Goal: Transaction & Acquisition: Purchase product/service

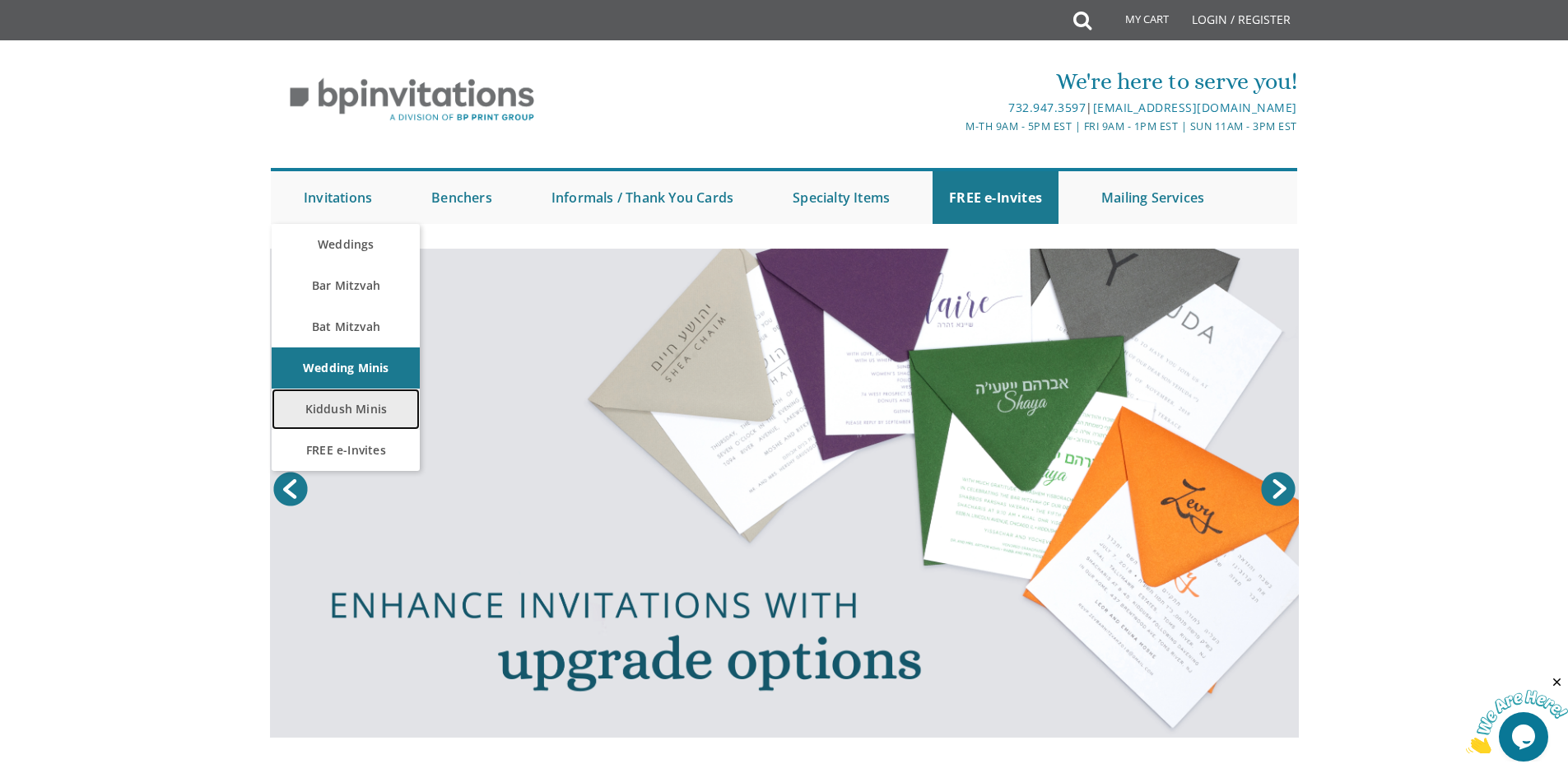
click at [345, 406] on link "Kiddush Minis" at bounding box center [346, 409] width 149 height 41
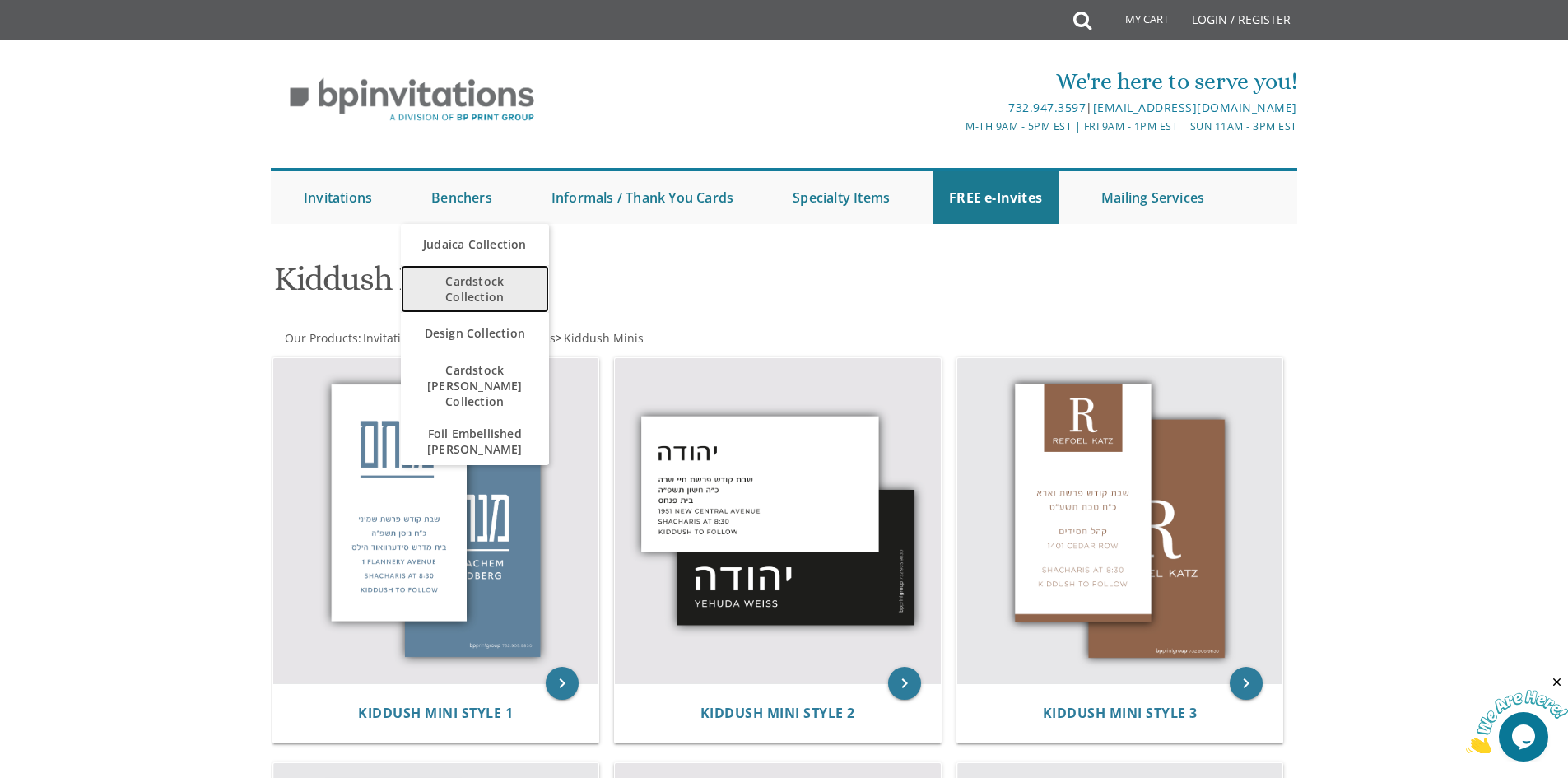
click at [471, 282] on span "Cardstock Collection" at bounding box center [474, 288] width 115 height 47
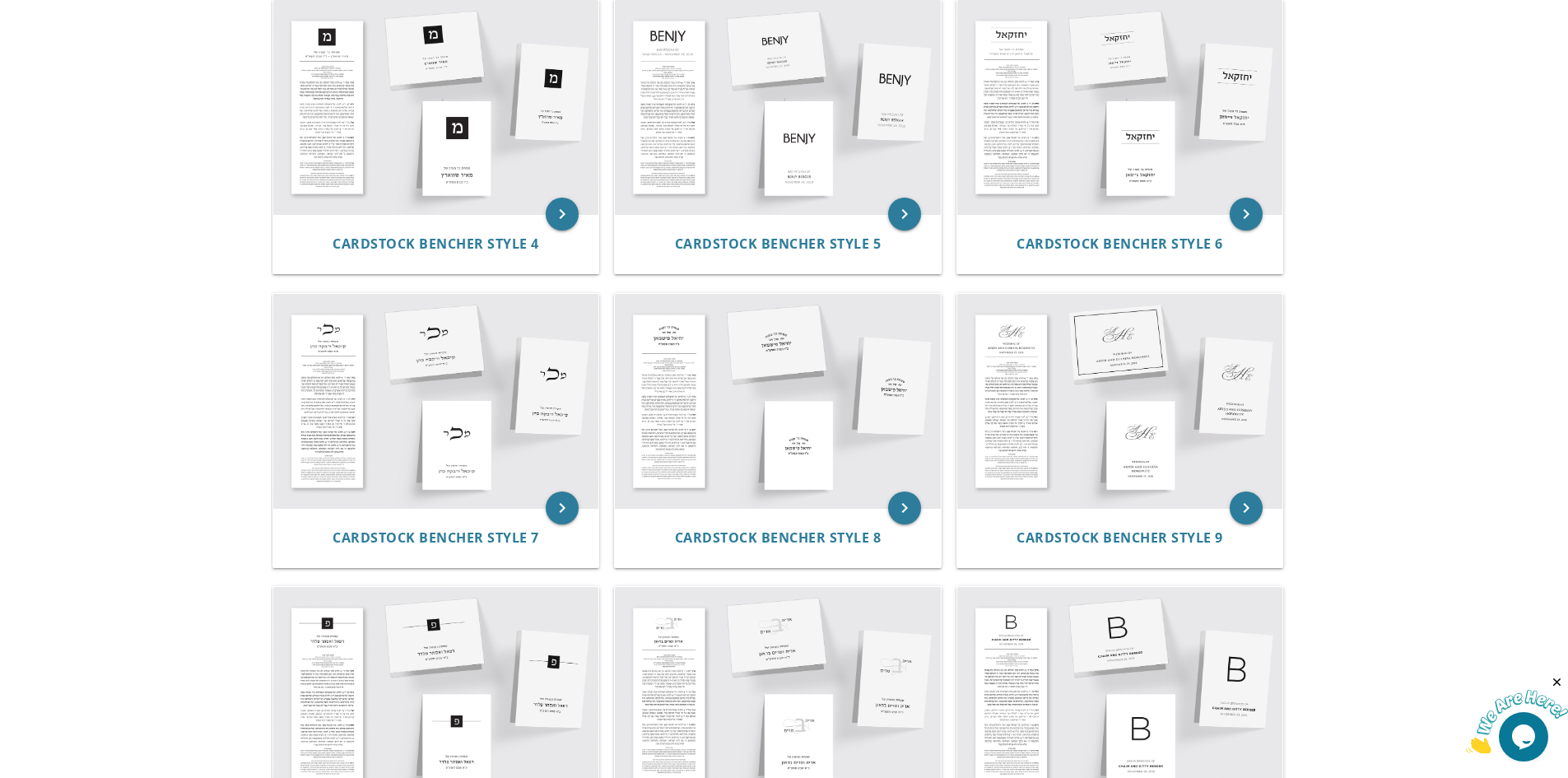
scroll to position [659, 0]
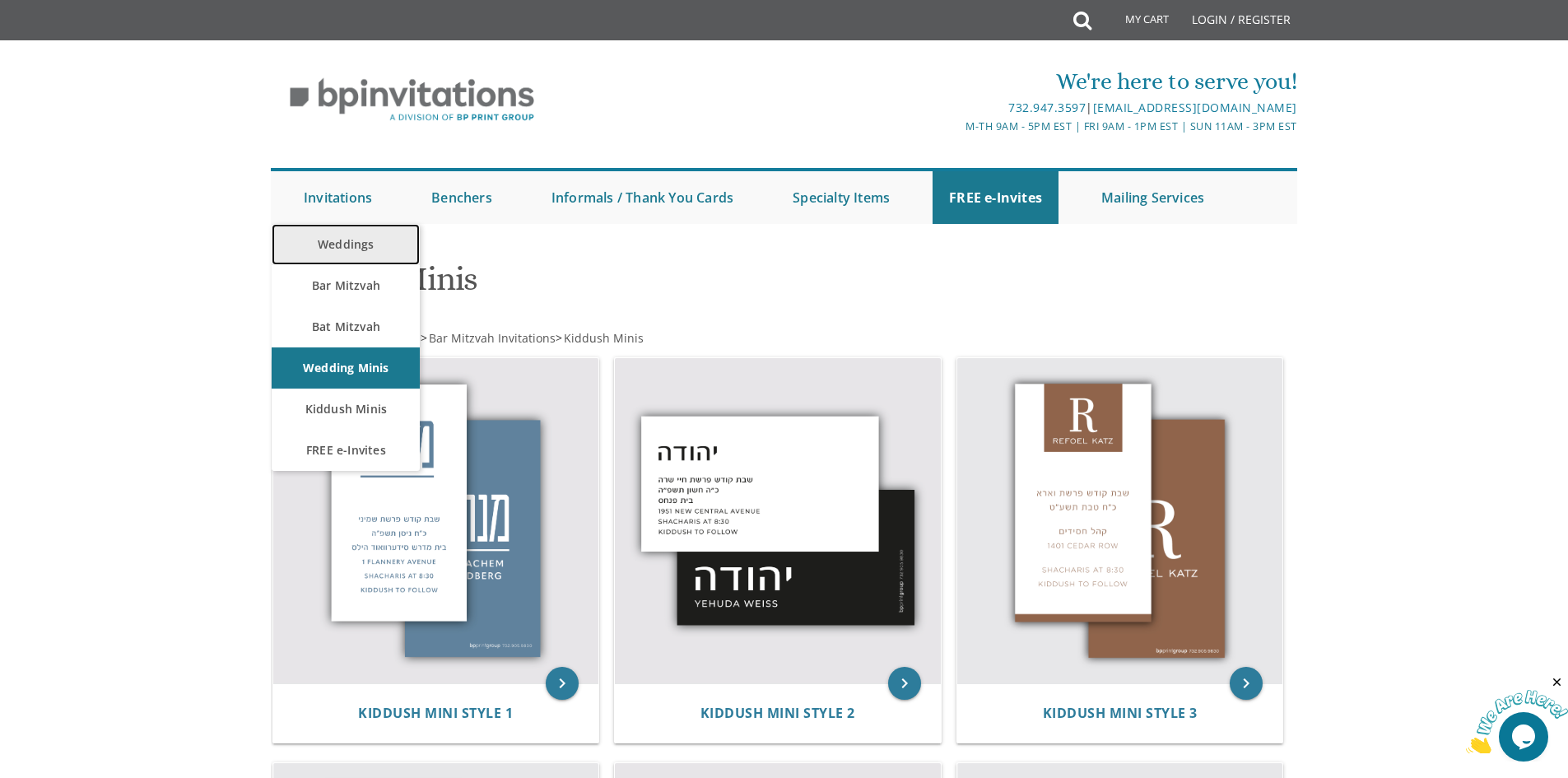
click at [342, 241] on link "Weddings" at bounding box center [346, 244] width 149 height 41
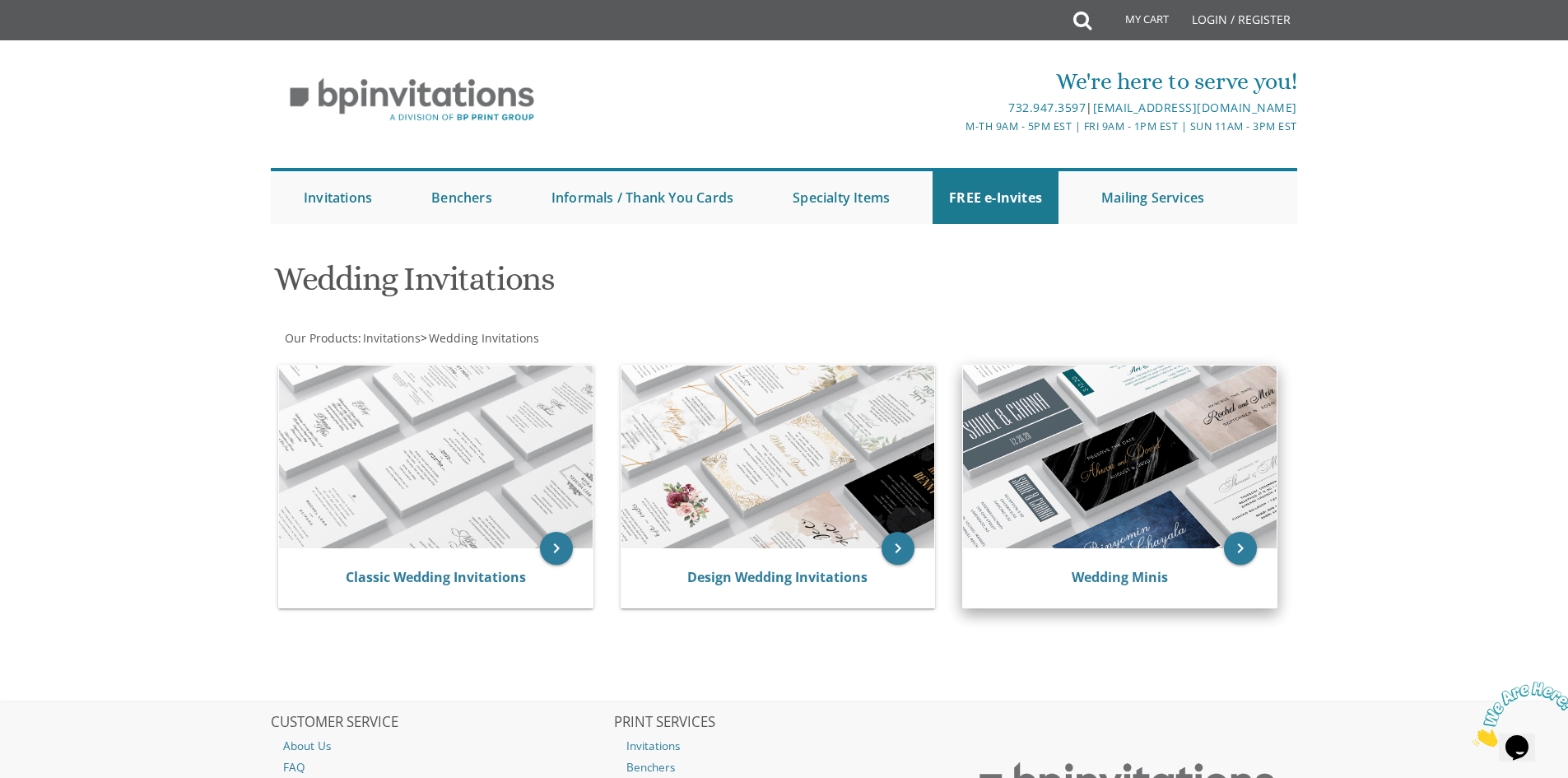
click at [1194, 527] on img at bounding box center [1120, 457] width 313 height 183
click at [1114, 580] on link "Wedding Minis" at bounding box center [1121, 577] width 97 height 18
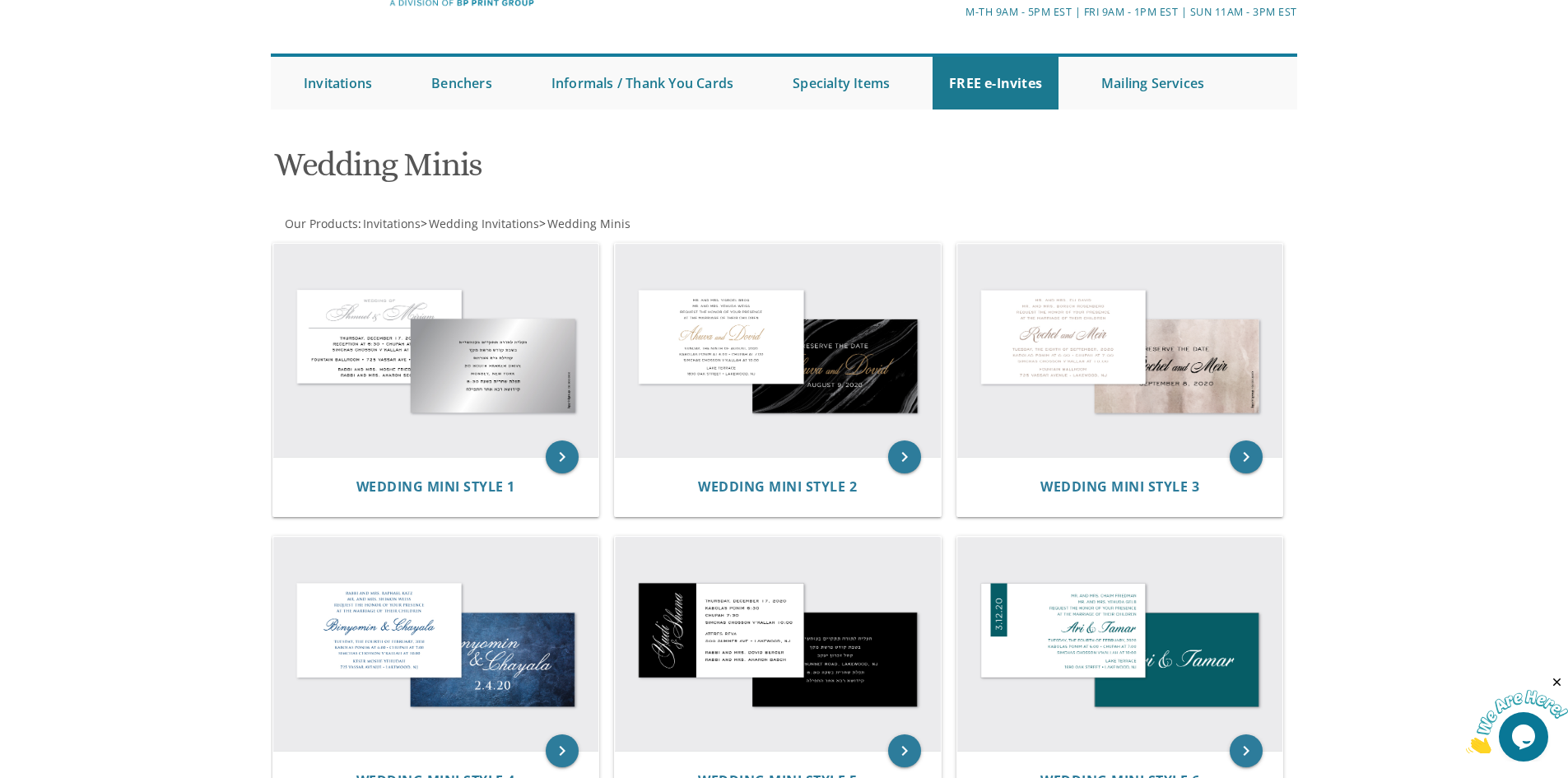
scroll to position [82, 0]
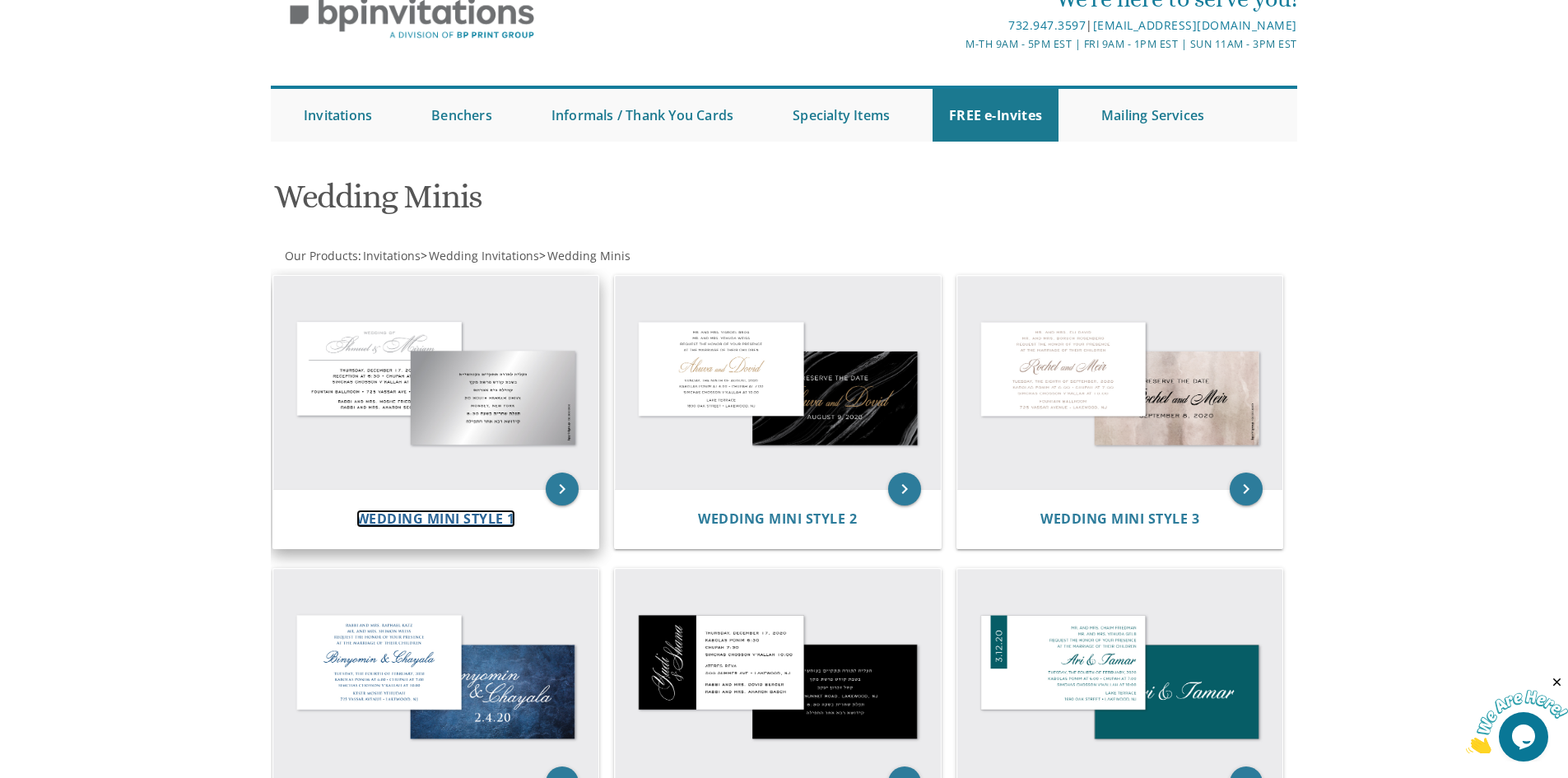
click at [399, 512] on span "Wedding Mini Style 1" at bounding box center [436, 518] width 159 height 18
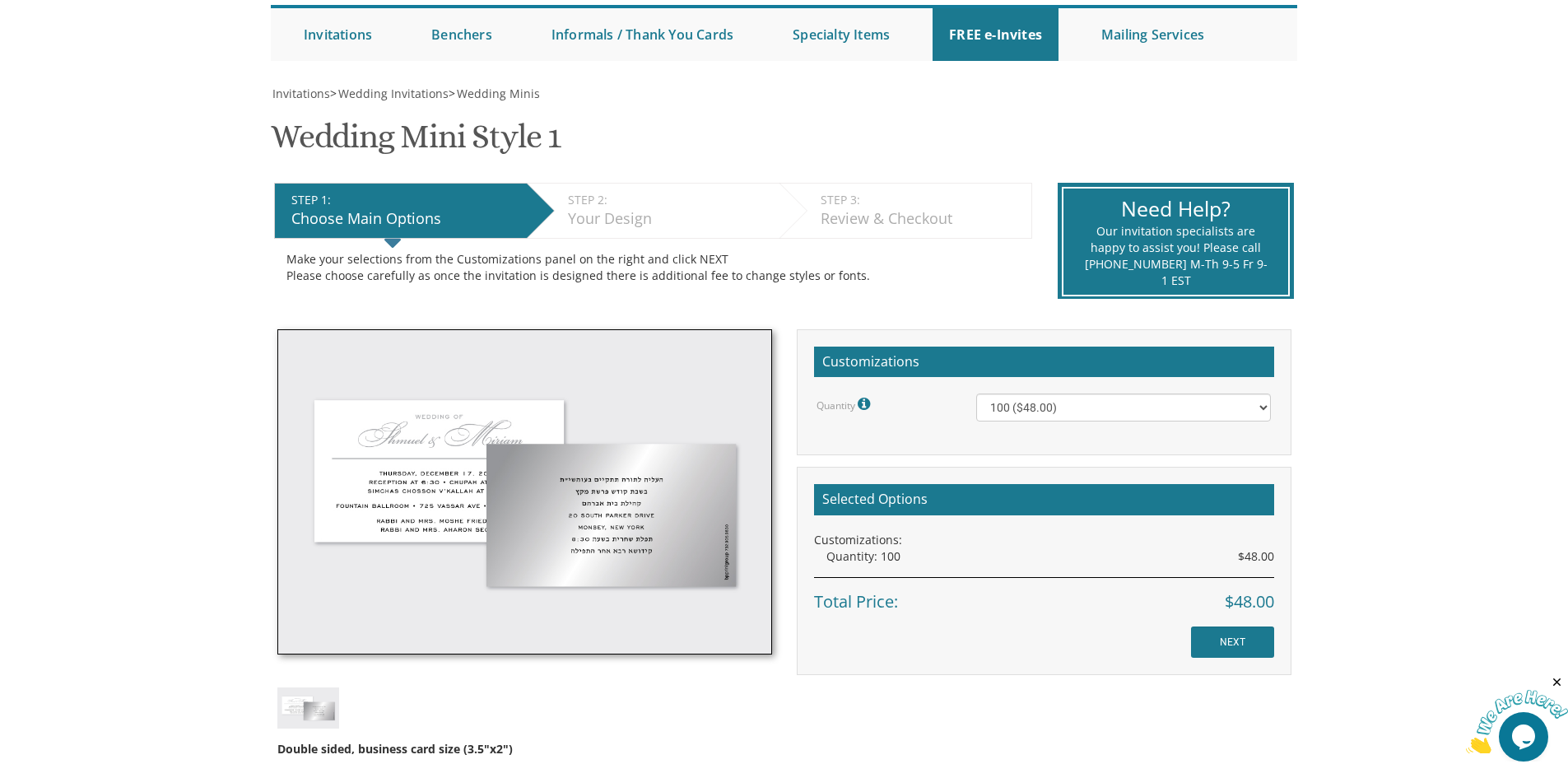
scroll to position [165, 0]
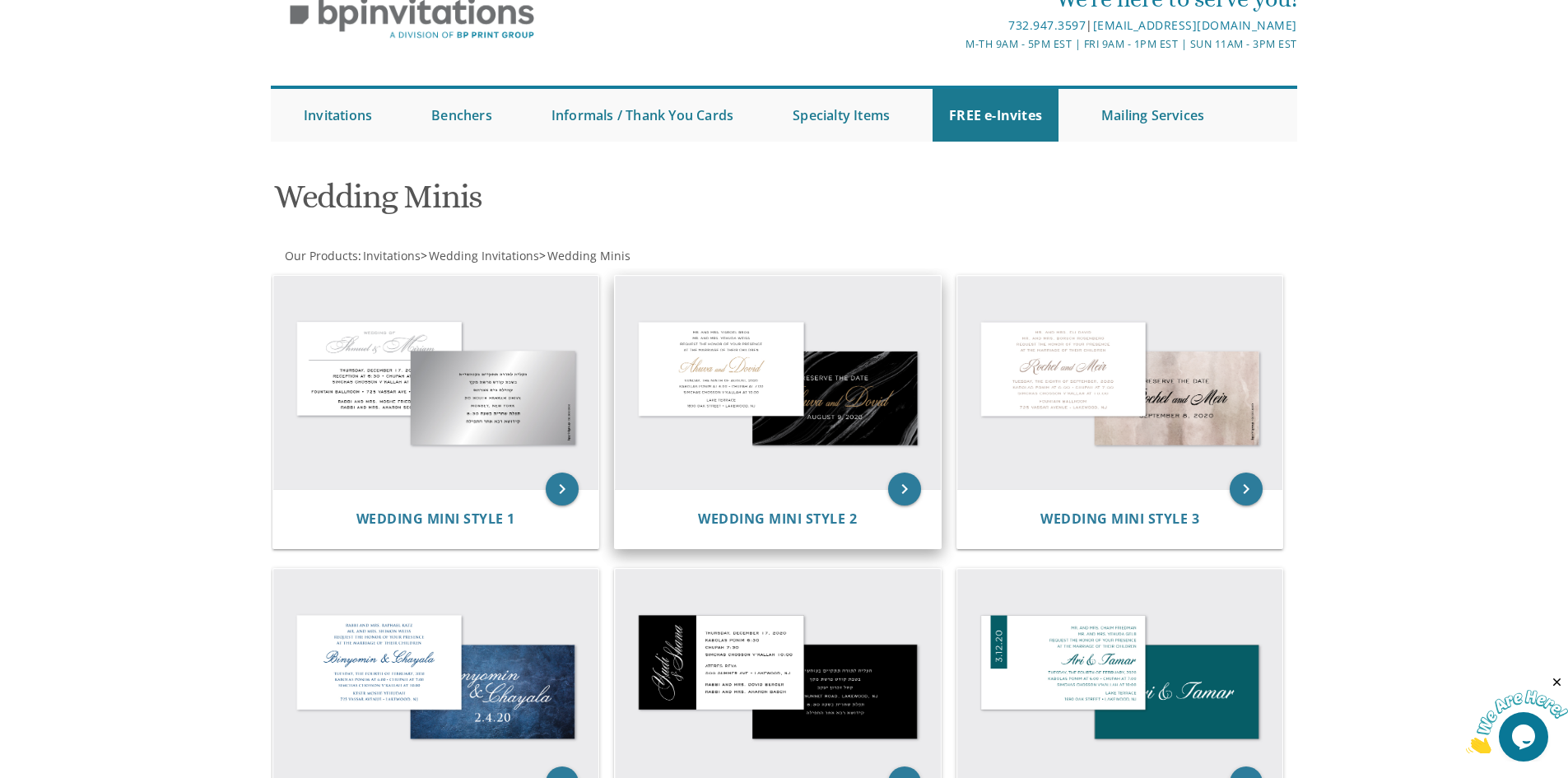
click at [754, 354] on img at bounding box center [778, 382] width 326 height 214
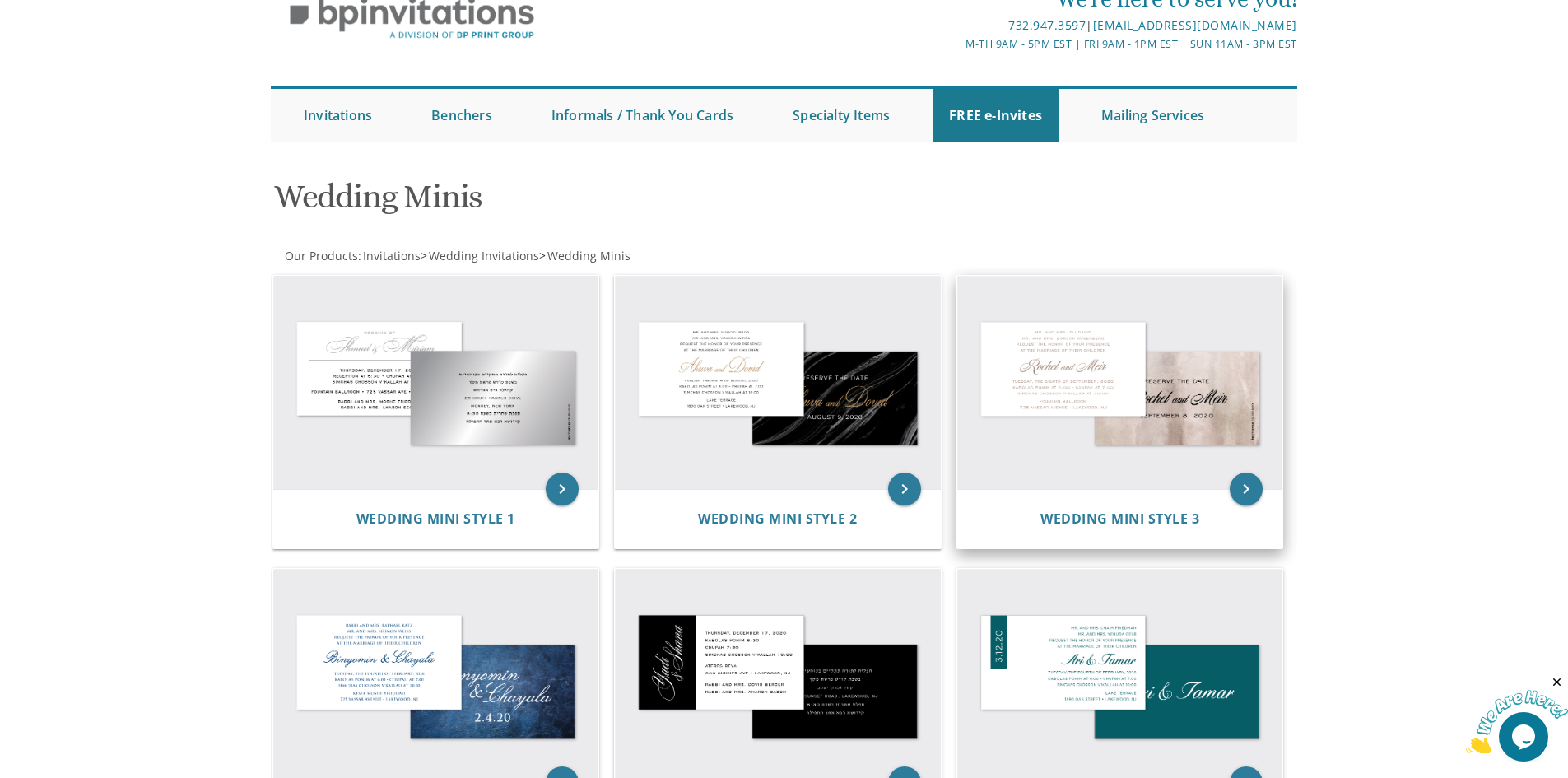
click at [1010, 364] on img at bounding box center [1121, 382] width 326 height 214
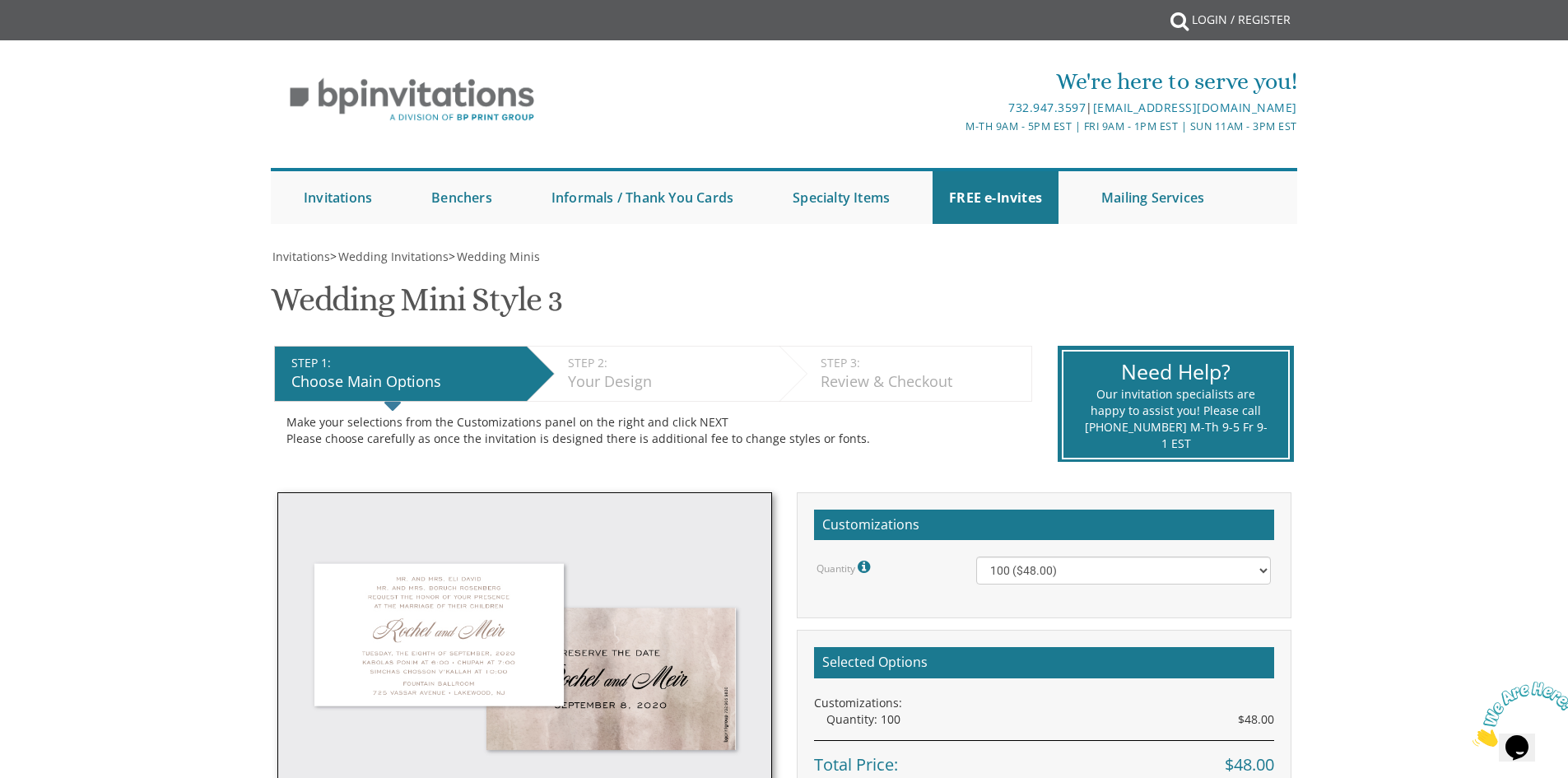
scroll to position [82, 0]
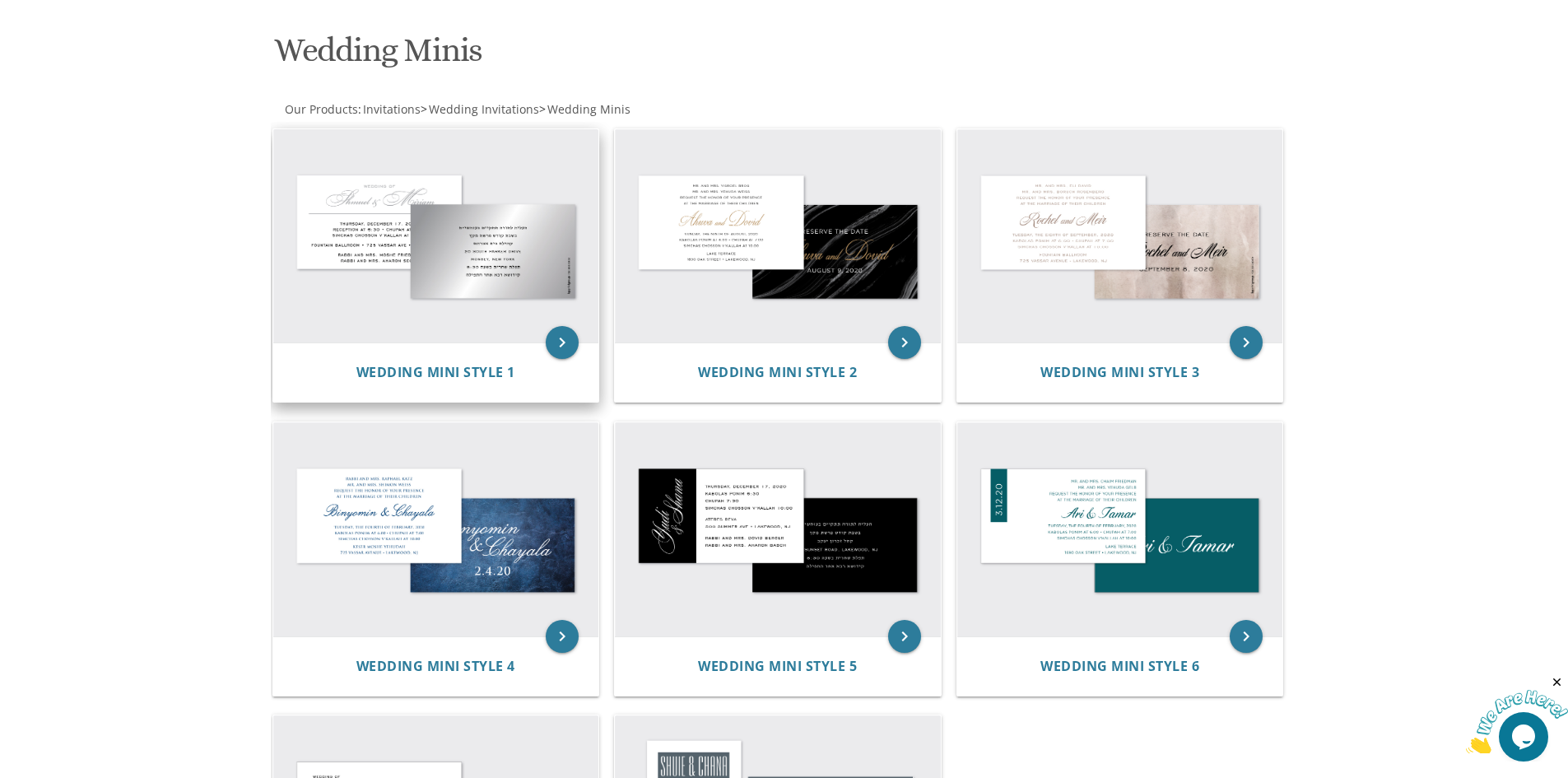
scroll to position [247, 0]
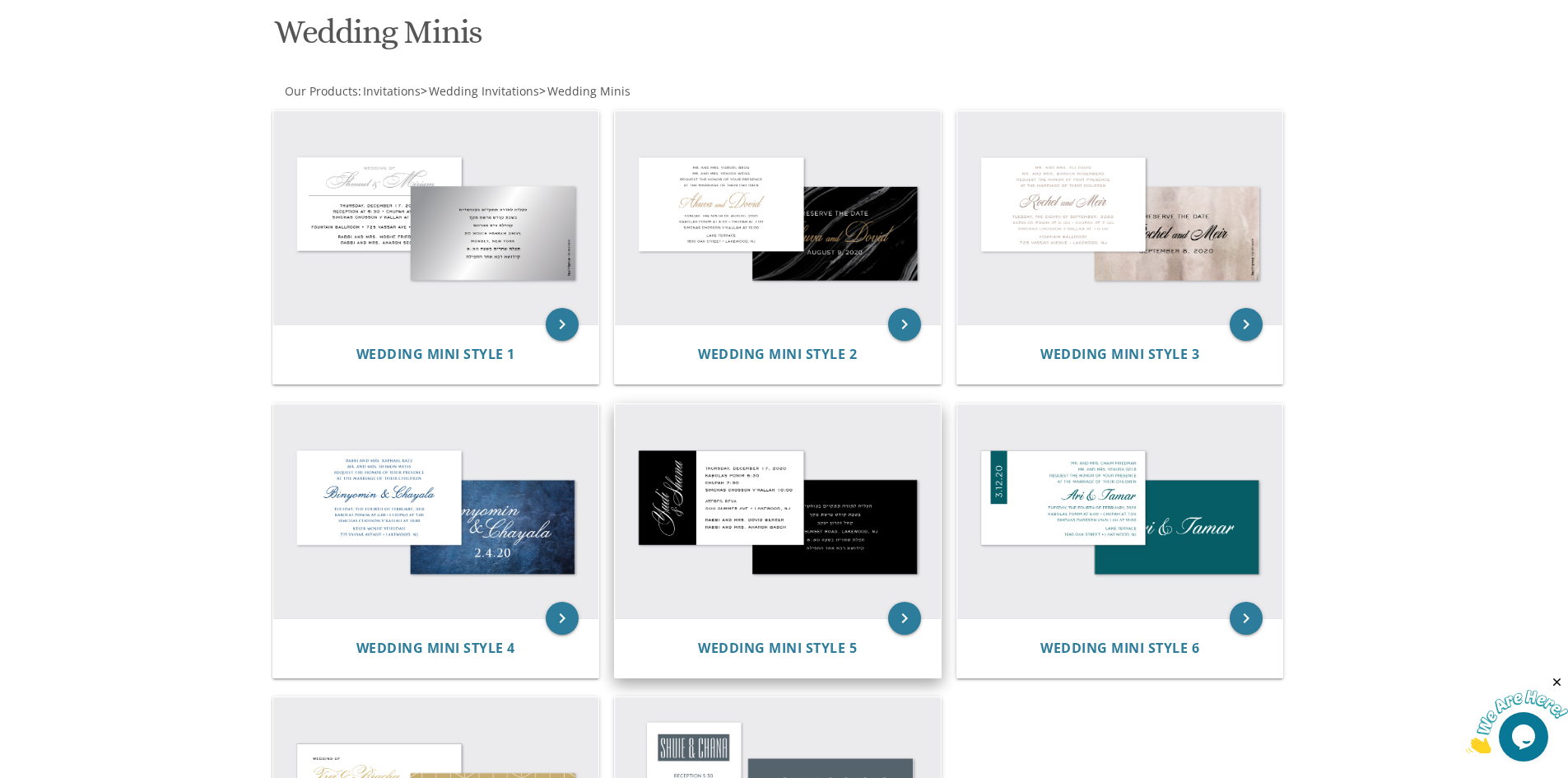
click at [773, 526] on img at bounding box center [778, 511] width 326 height 214
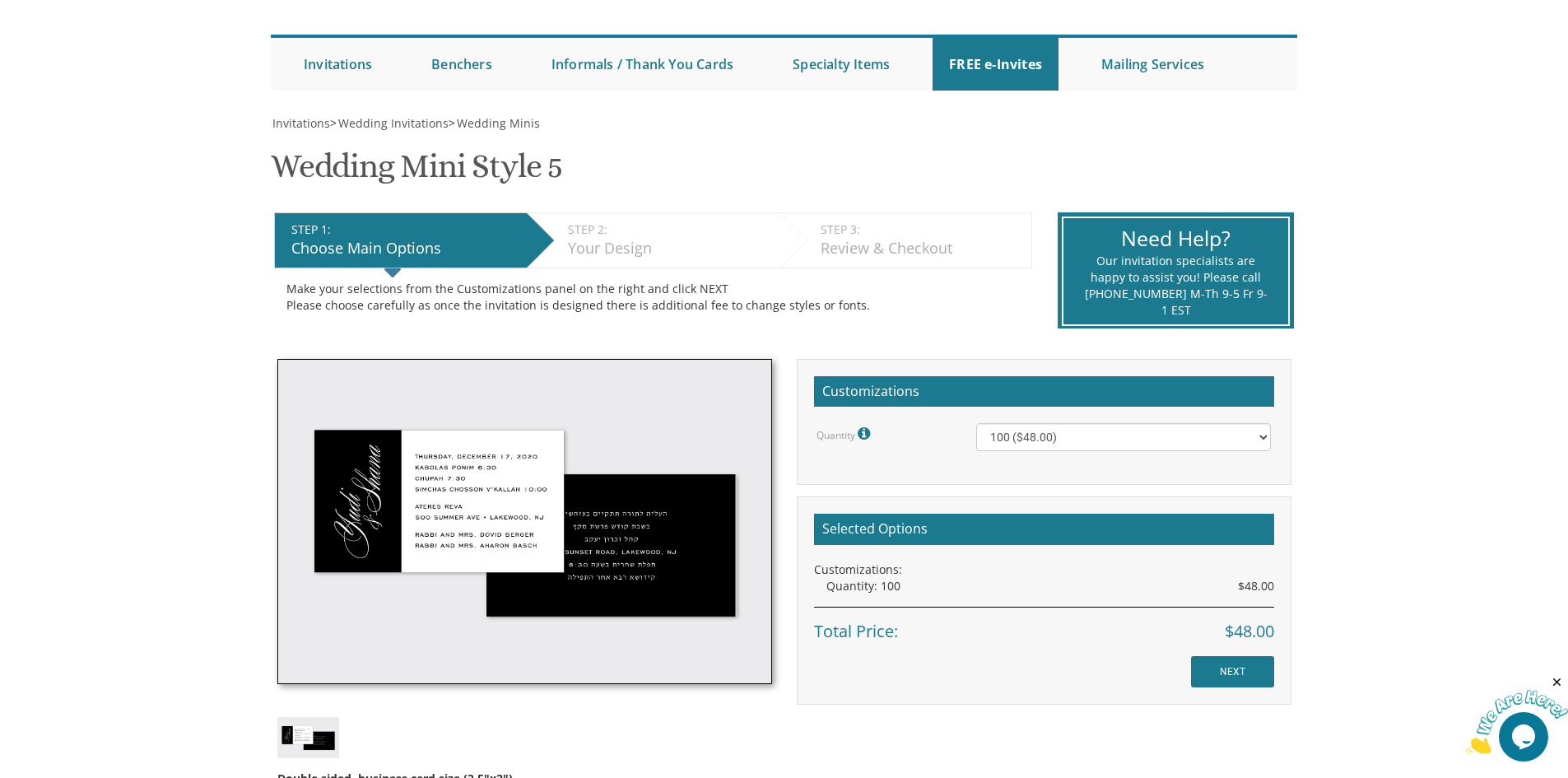
scroll to position [165, 0]
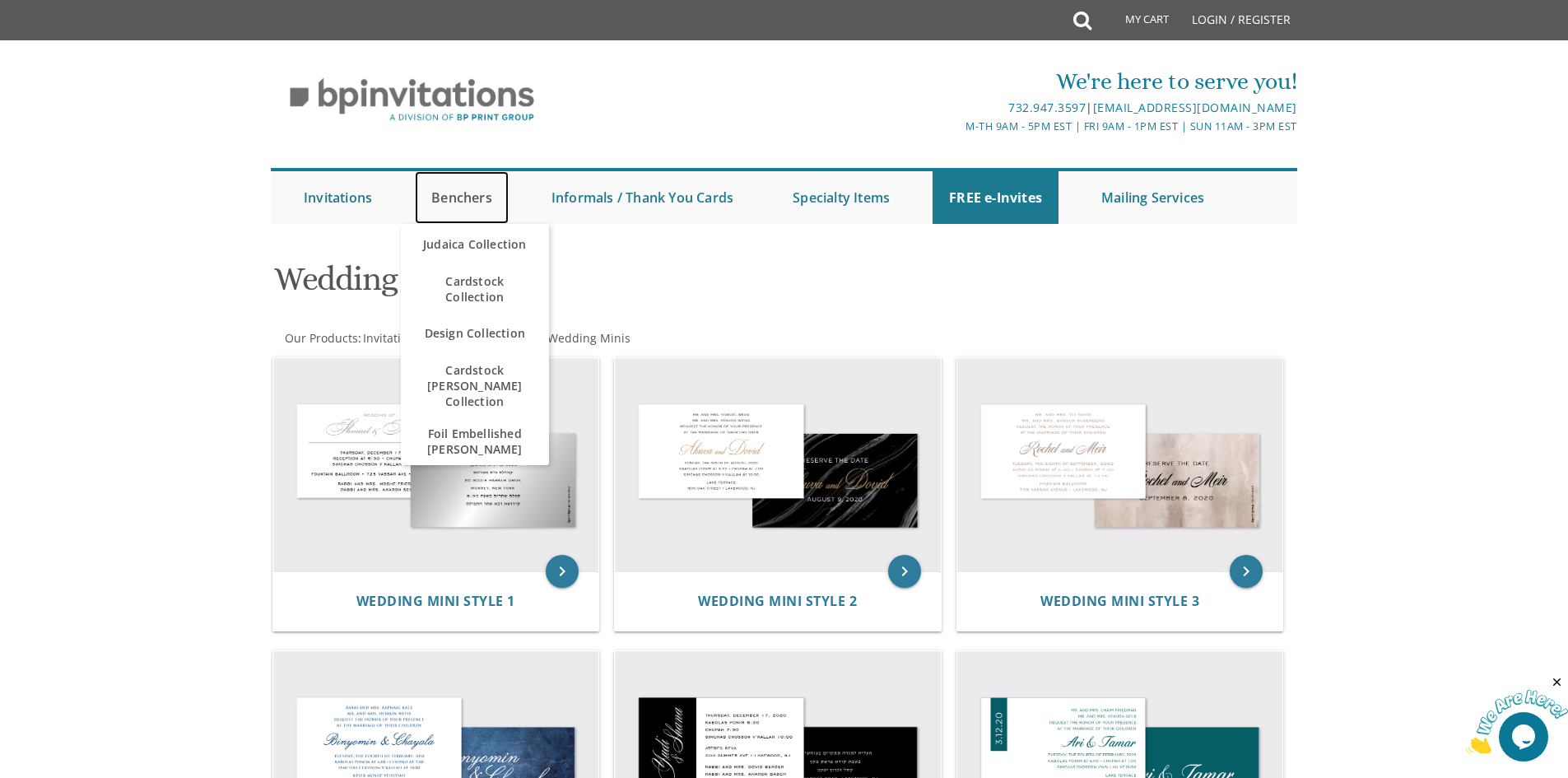
click at [457, 189] on link "Benchers" at bounding box center [462, 197] width 94 height 53
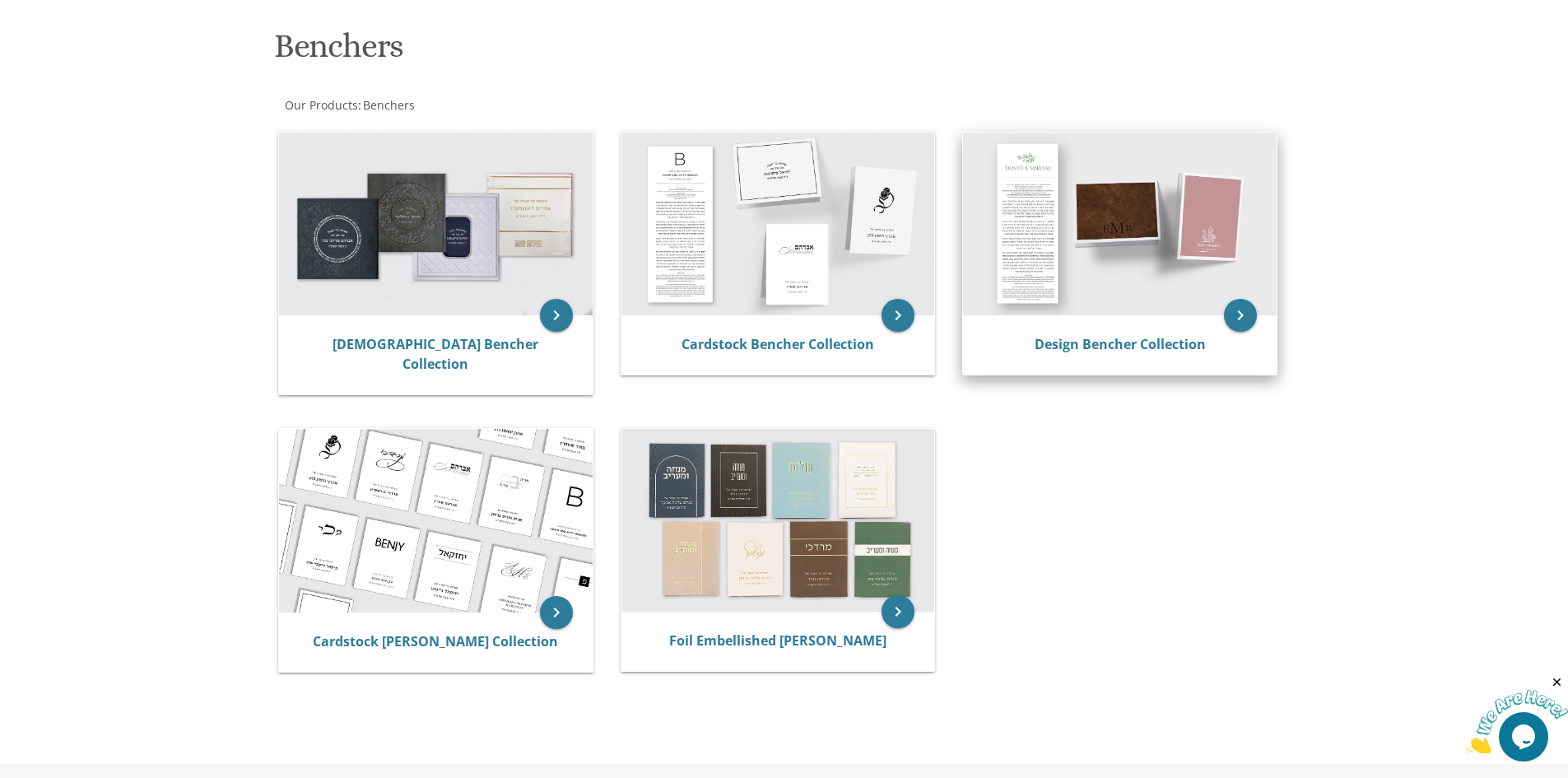
scroll to position [247, 0]
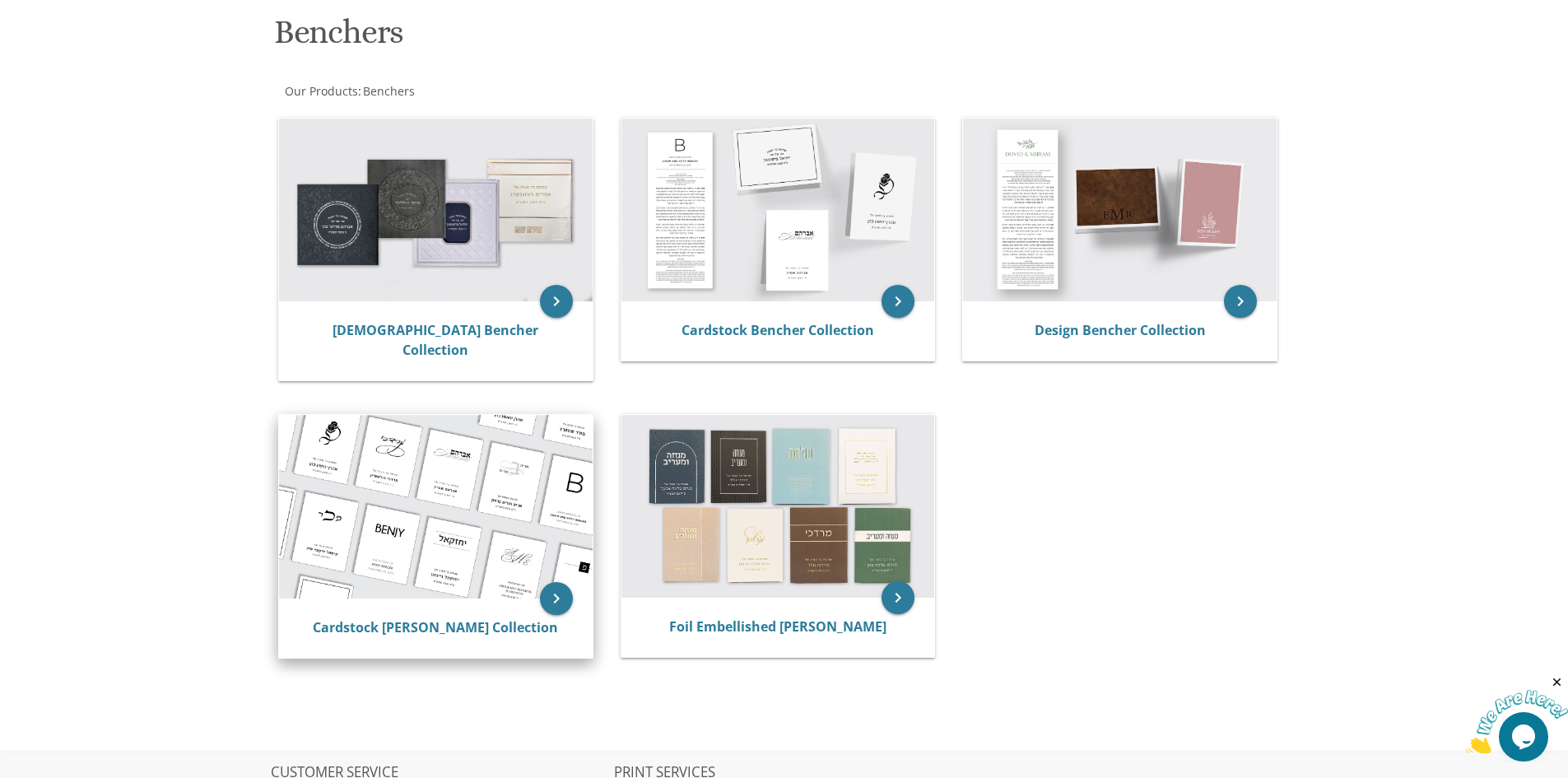
click at [388, 503] on img at bounding box center [436, 507] width 313 height 184
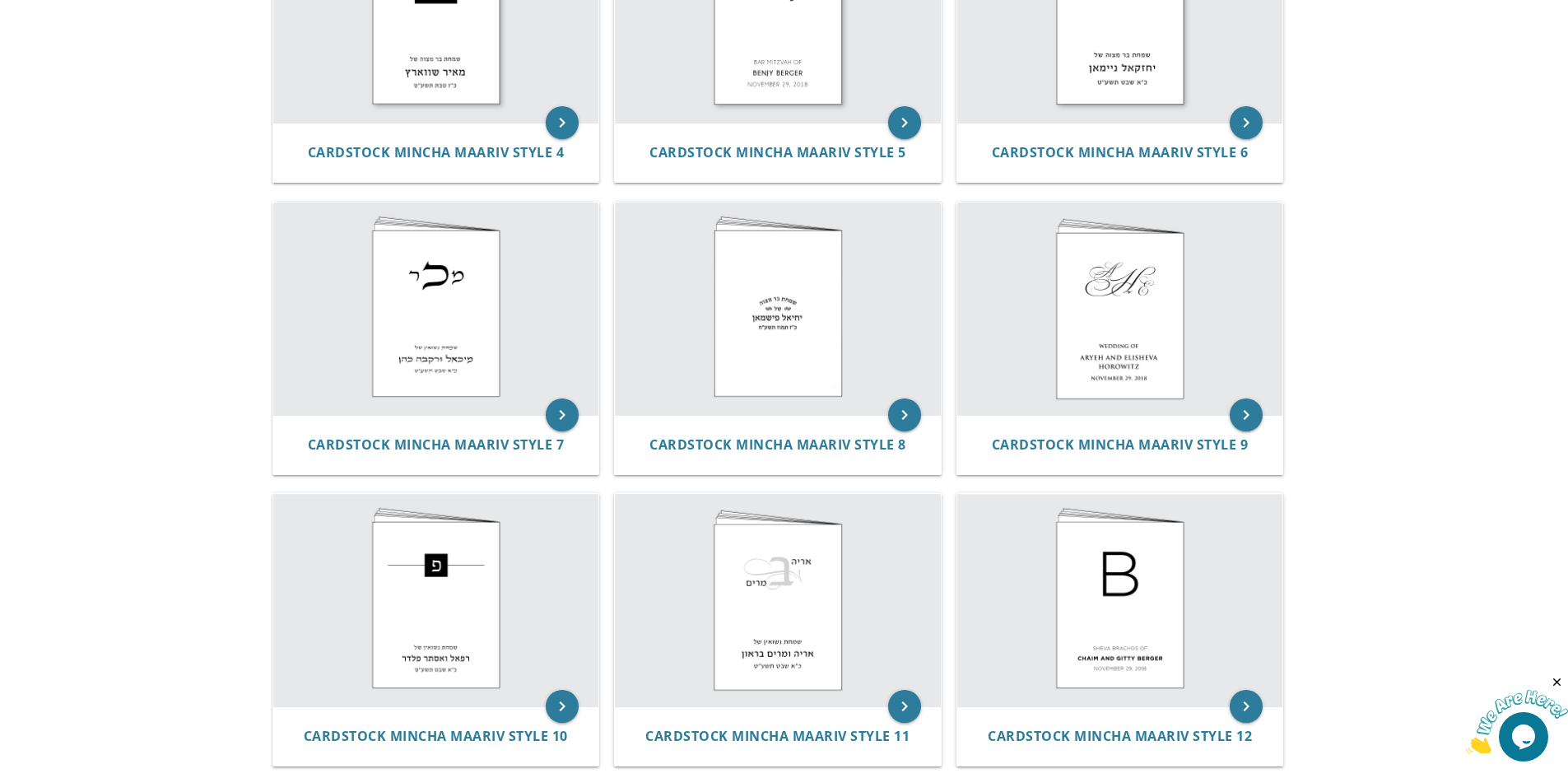
scroll to position [741, 0]
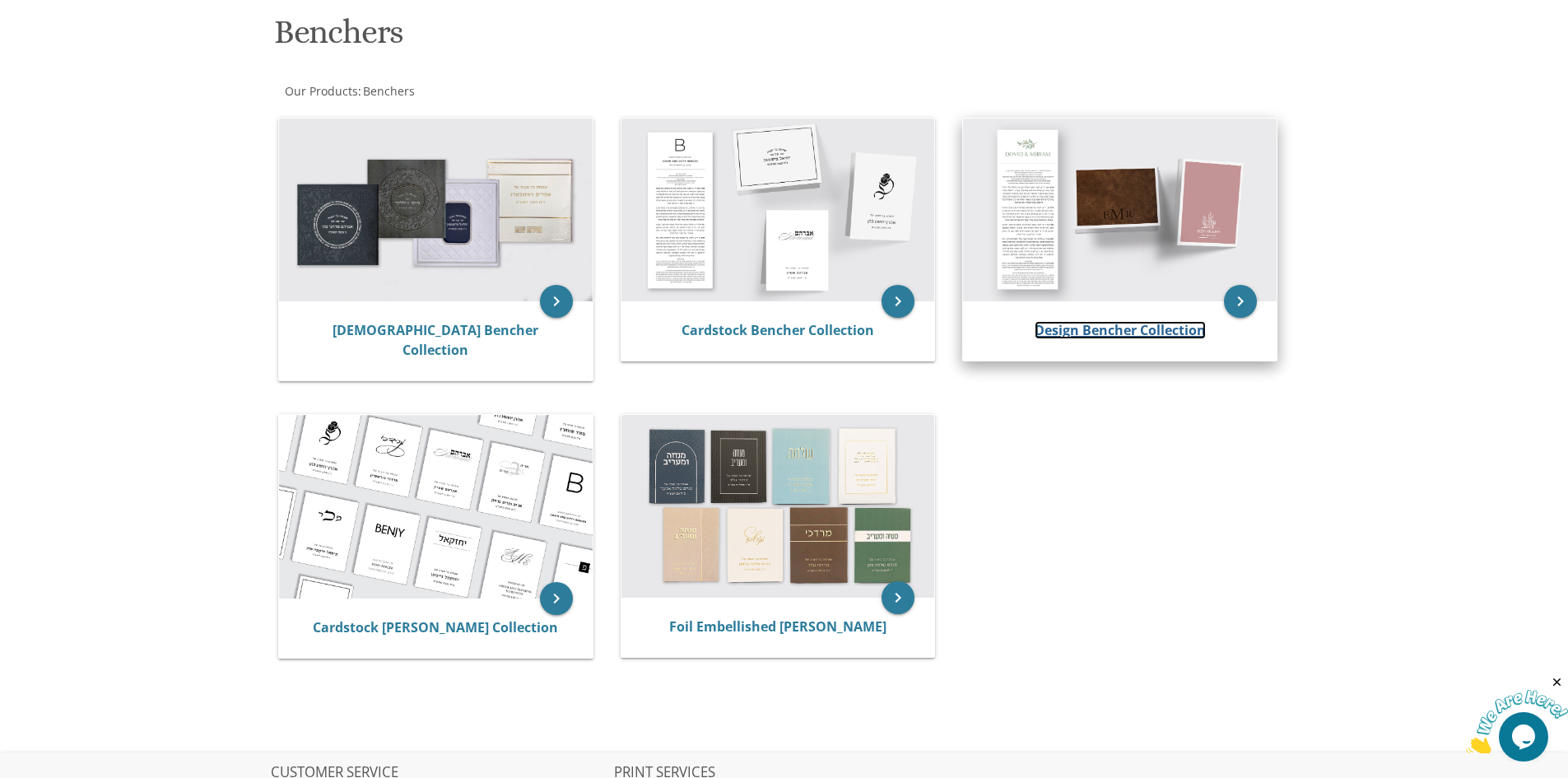
click at [1142, 329] on link "Design Bencher Collection" at bounding box center [1120, 330] width 171 height 18
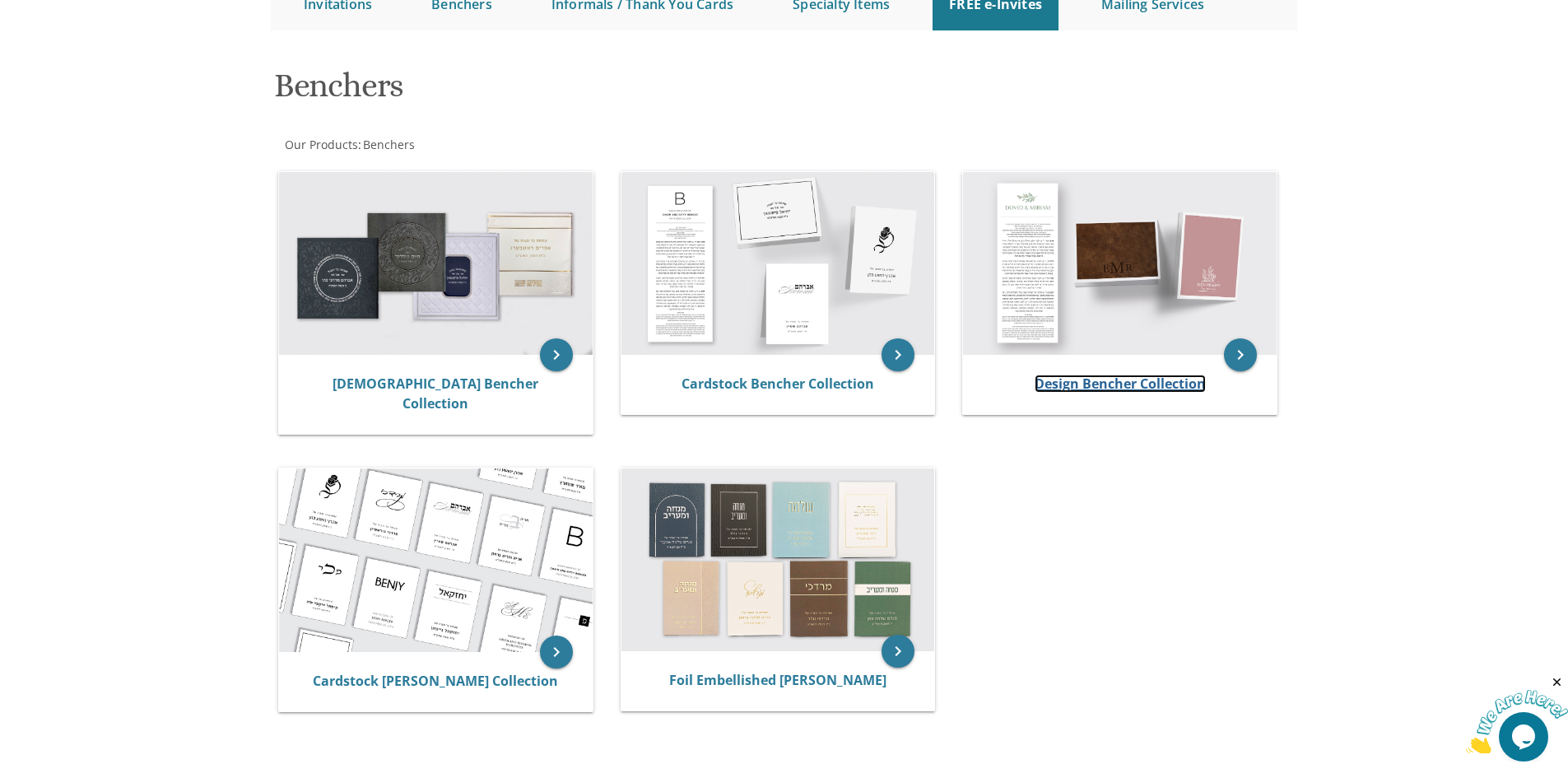
scroll to position [165, 0]
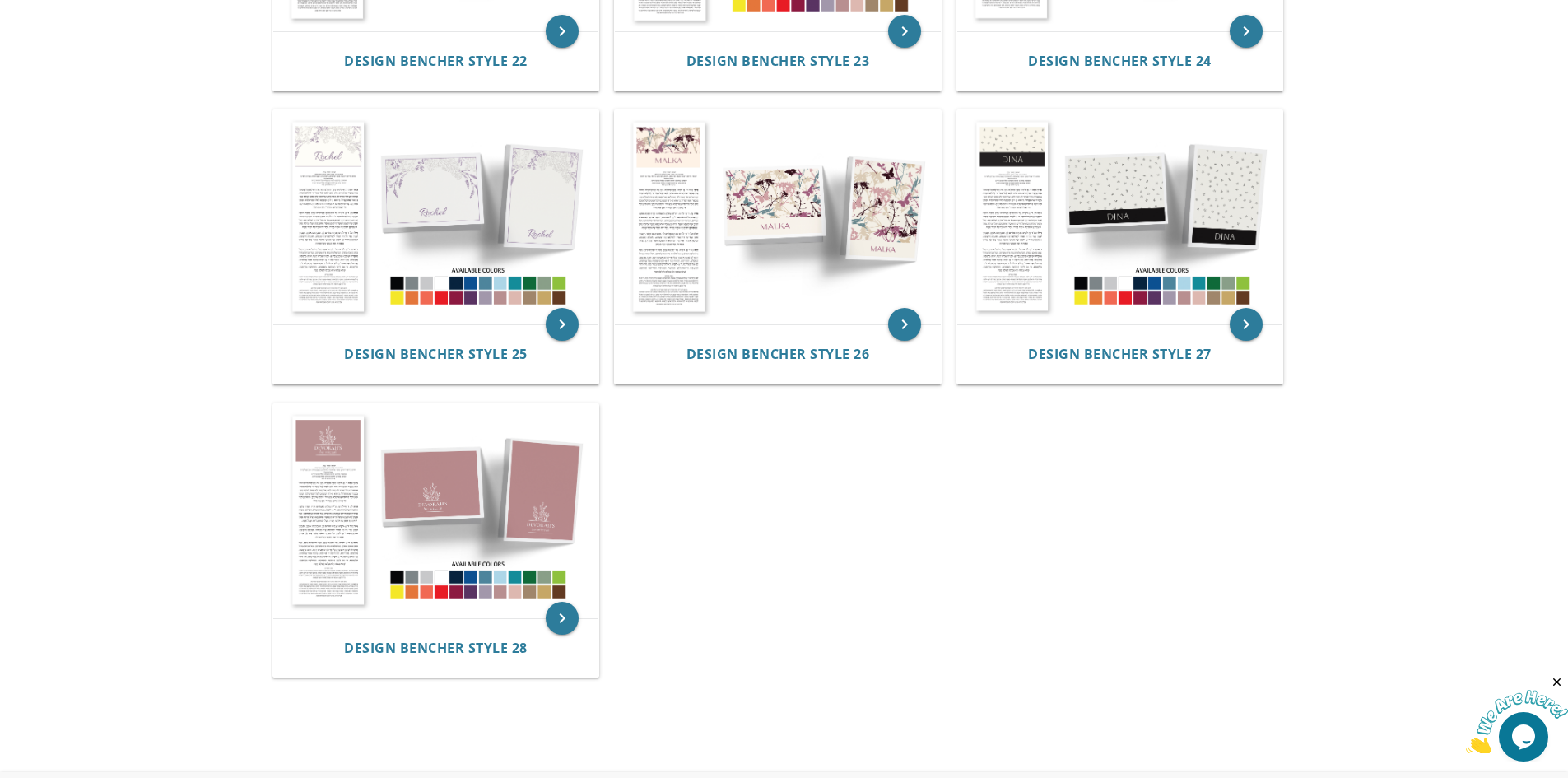
scroll to position [2635, 0]
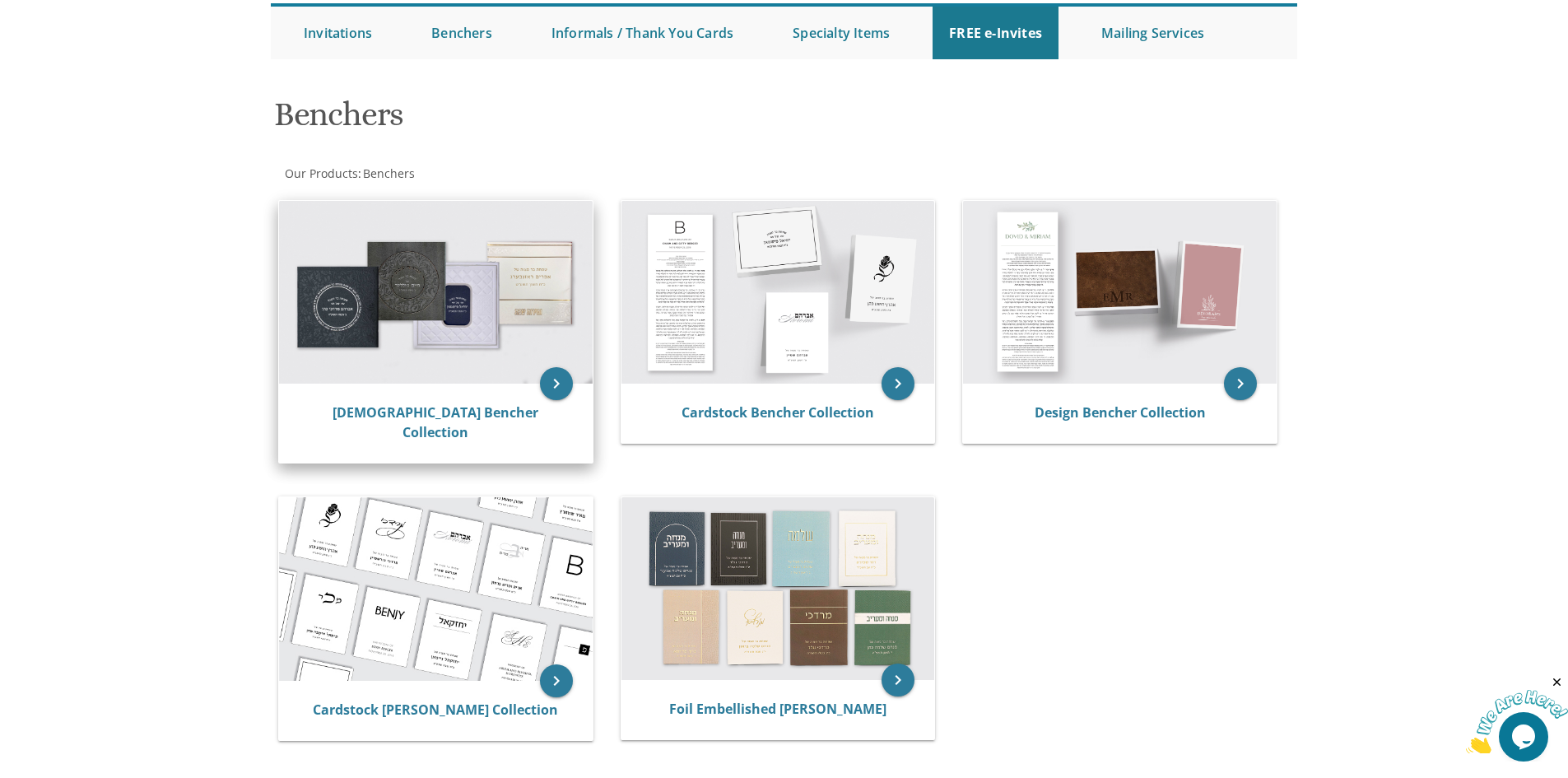
click at [458, 335] on img at bounding box center [436, 292] width 313 height 183
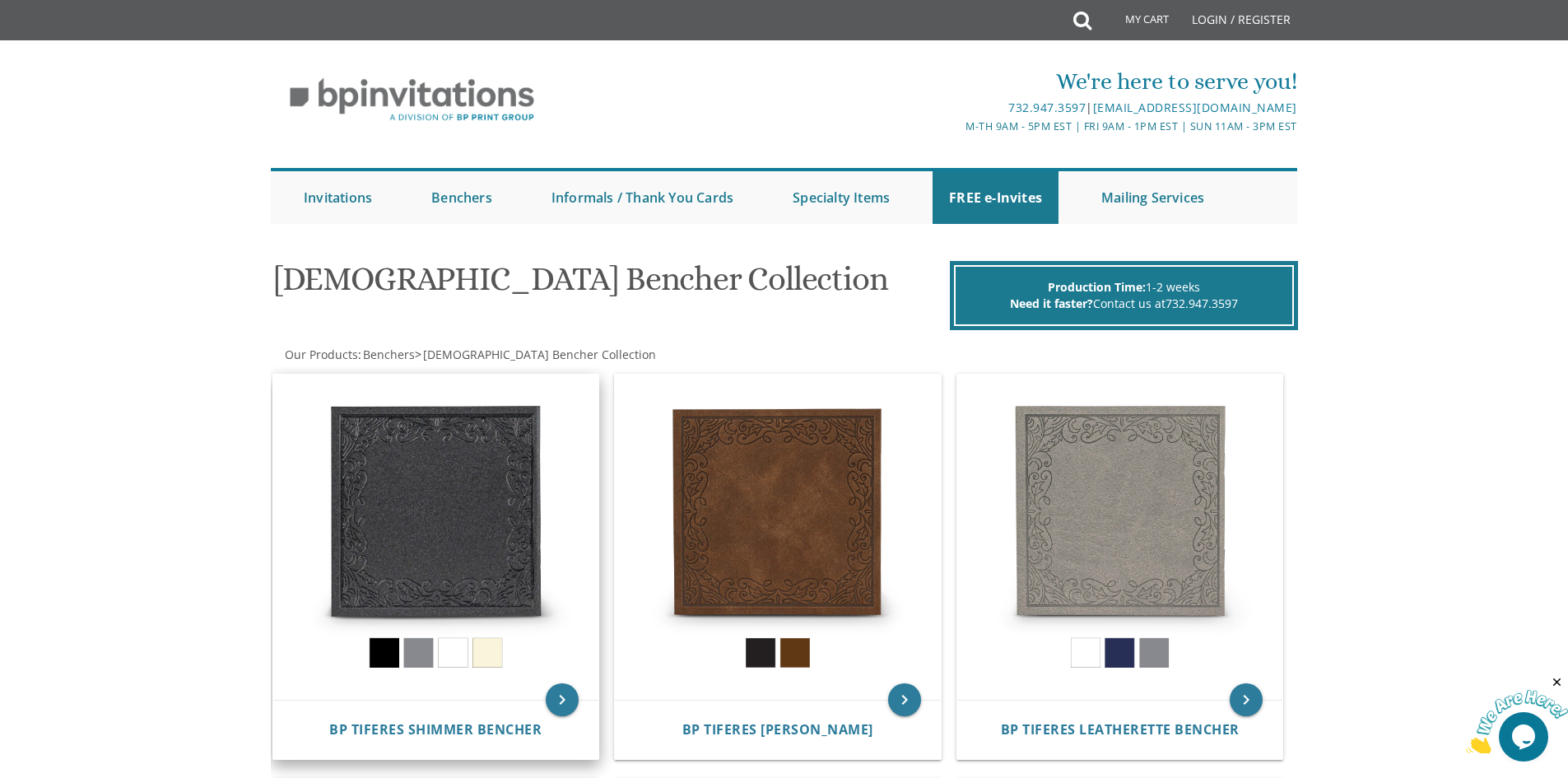
click at [415, 645] on img at bounding box center [436, 537] width 326 height 326
click at [456, 647] on img at bounding box center [436, 537] width 326 height 326
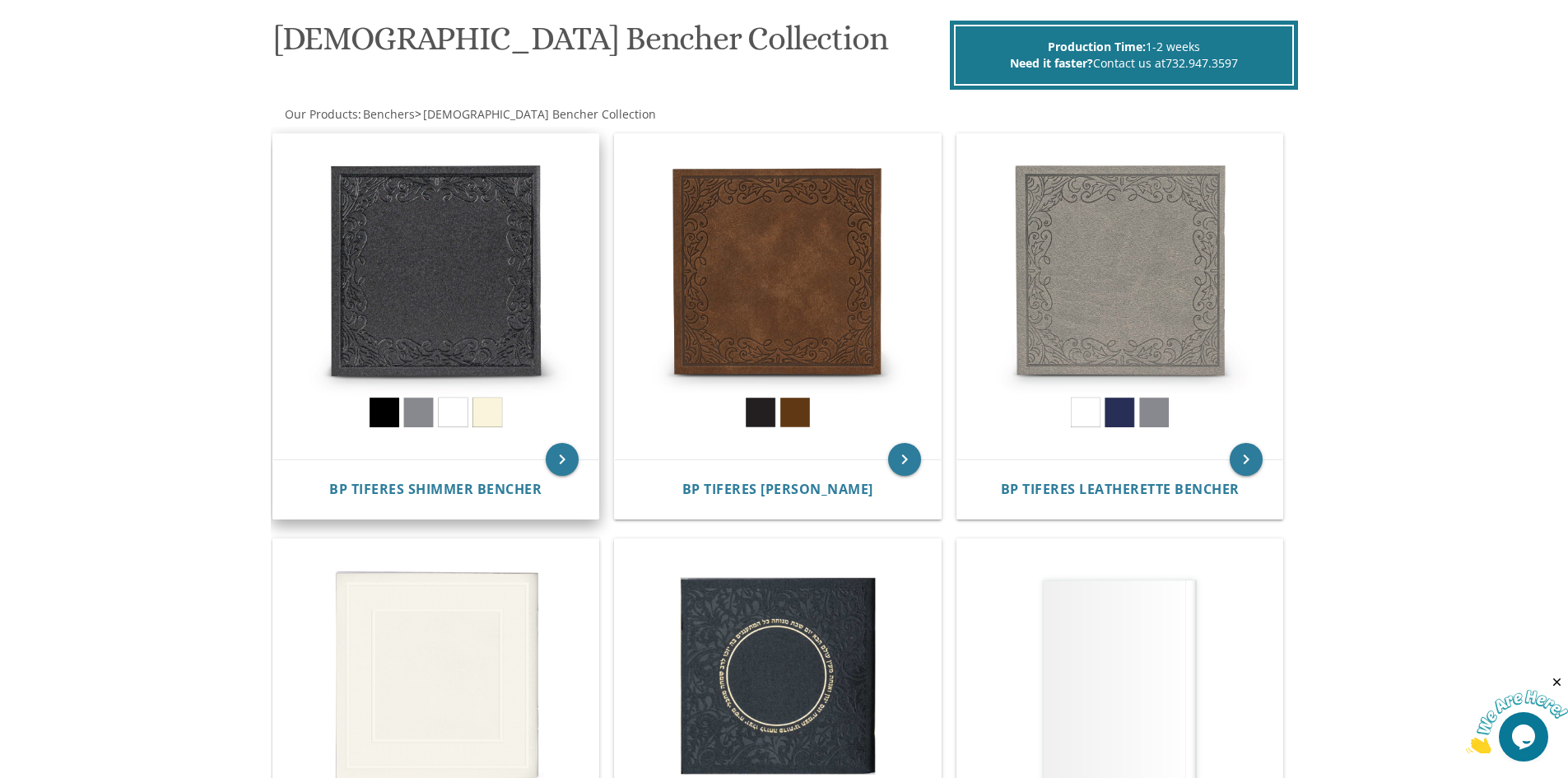
scroll to position [247, 0]
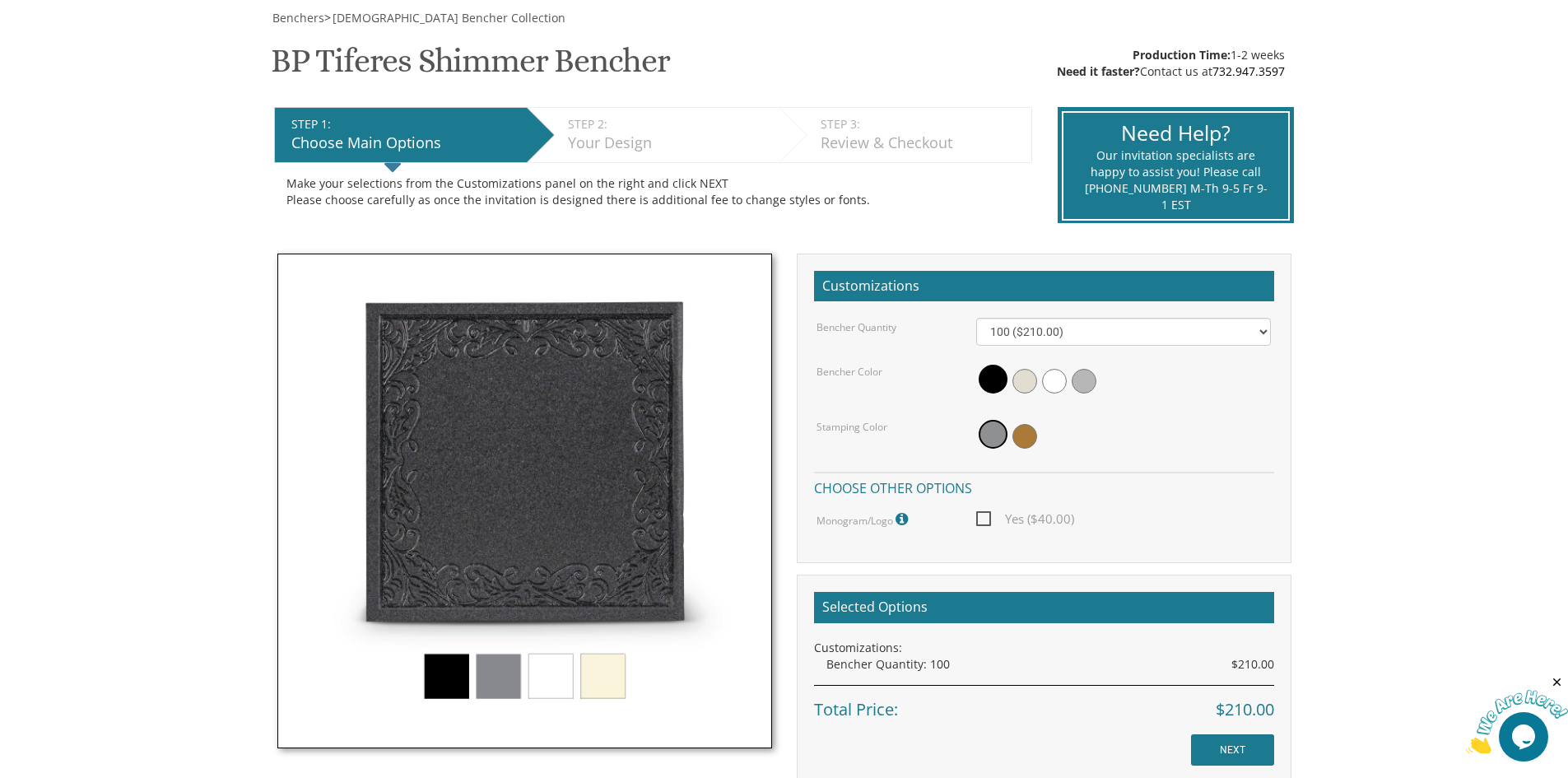
scroll to position [329, 0]
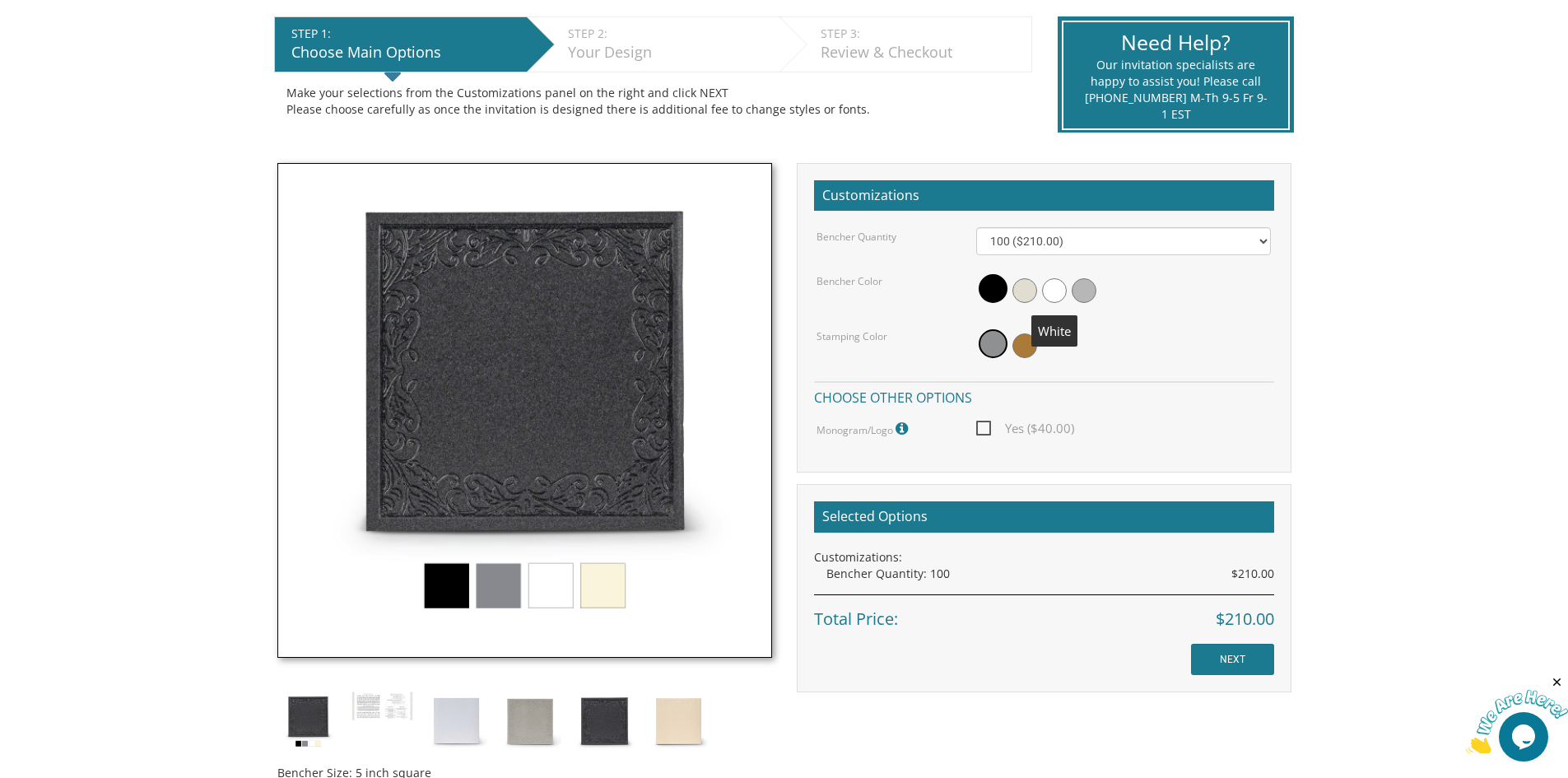
click at [1058, 287] on span at bounding box center [1054, 291] width 25 height 25
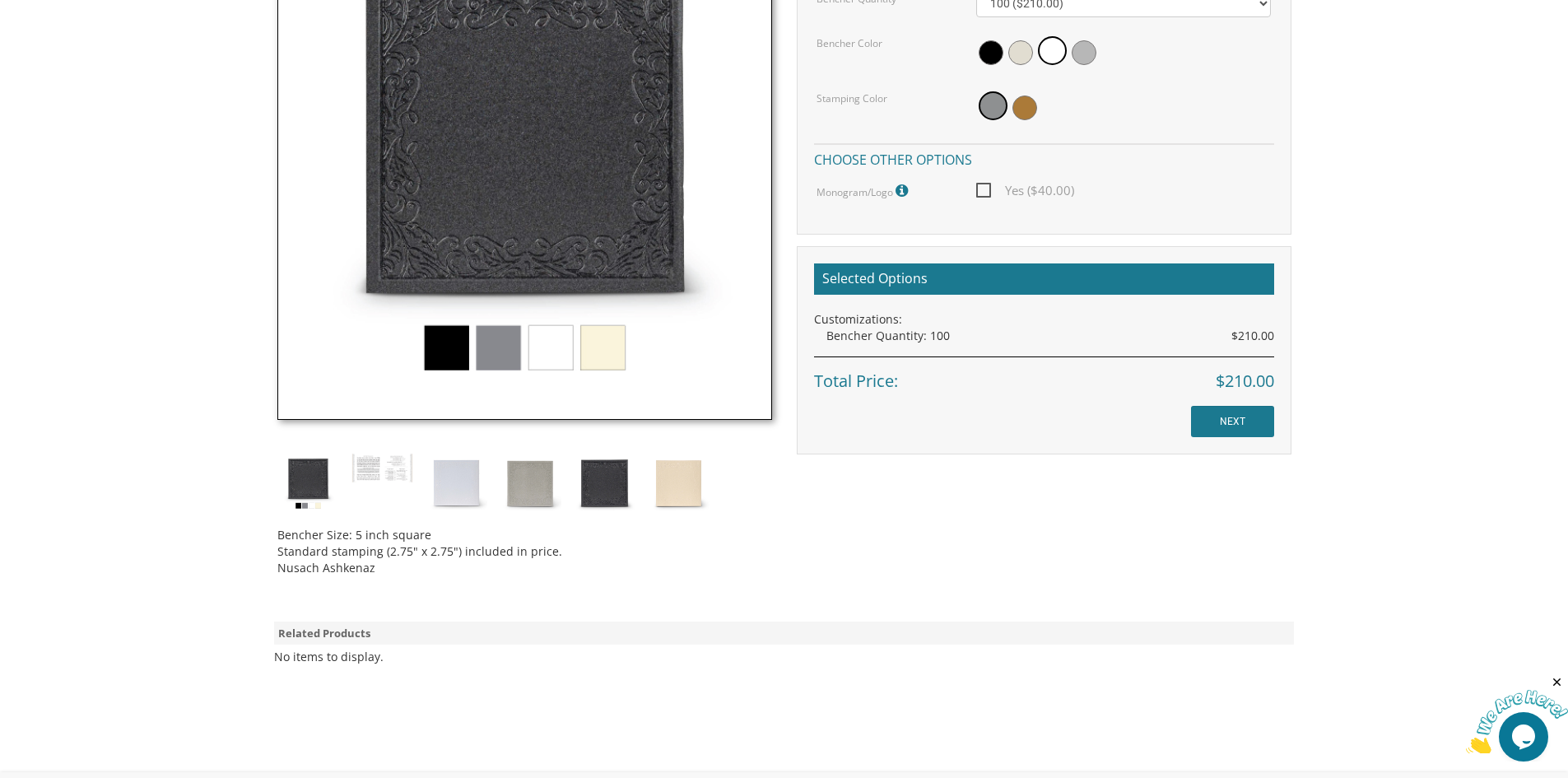
scroll to position [577, 0]
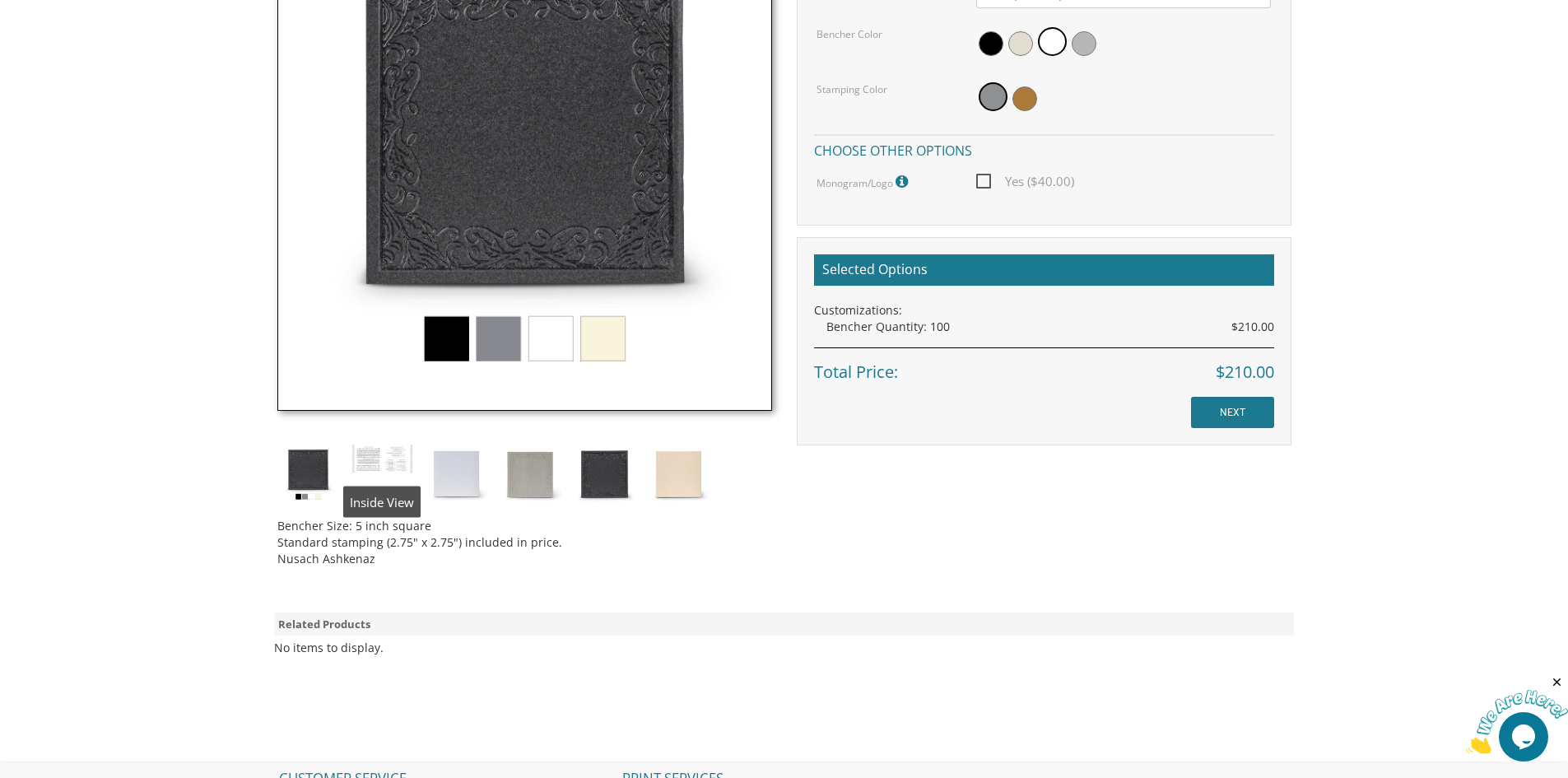
click at [385, 468] on img at bounding box center [382, 459] width 62 height 31
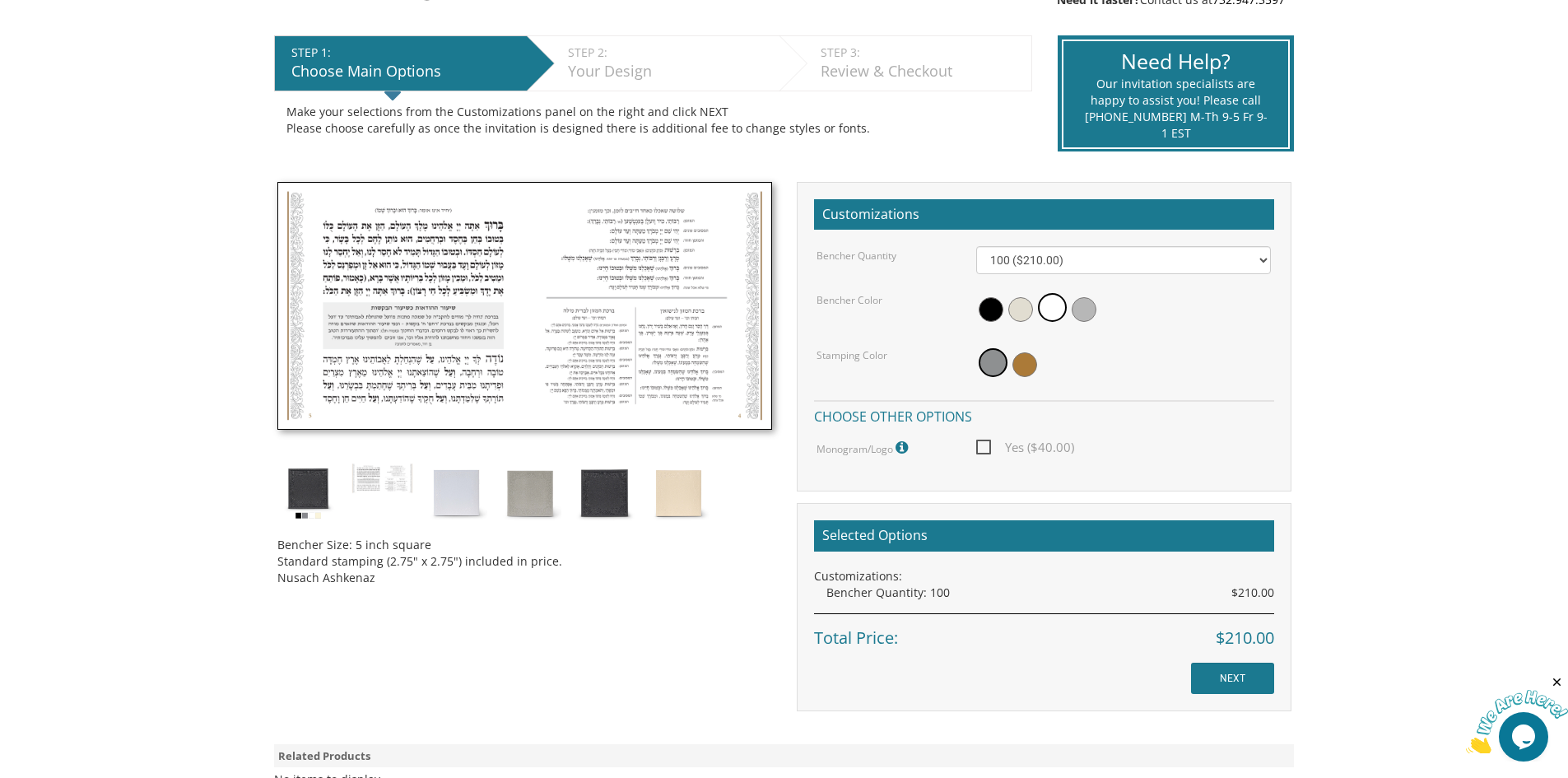
scroll to position [247, 0]
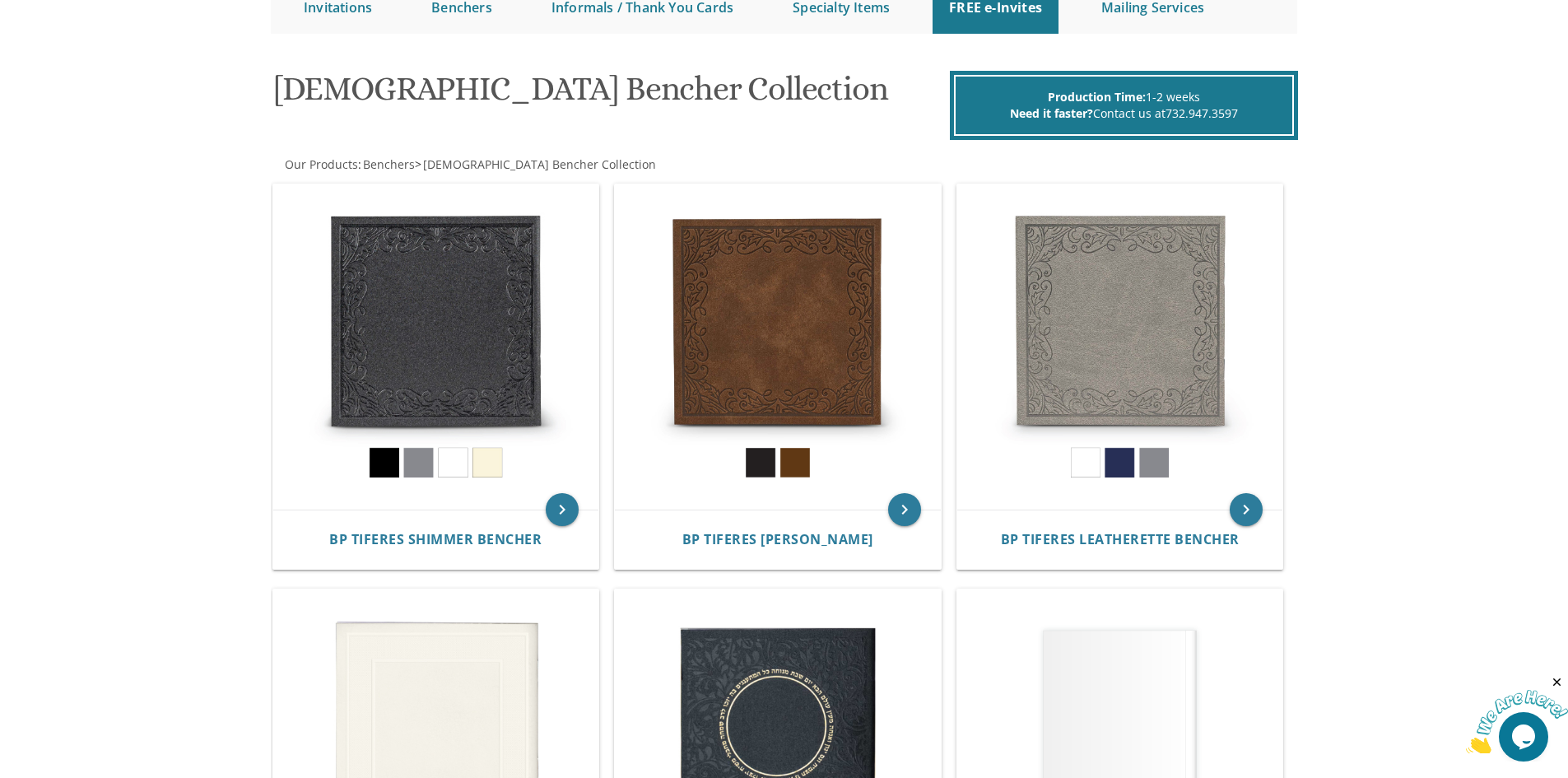
scroll to position [165, 0]
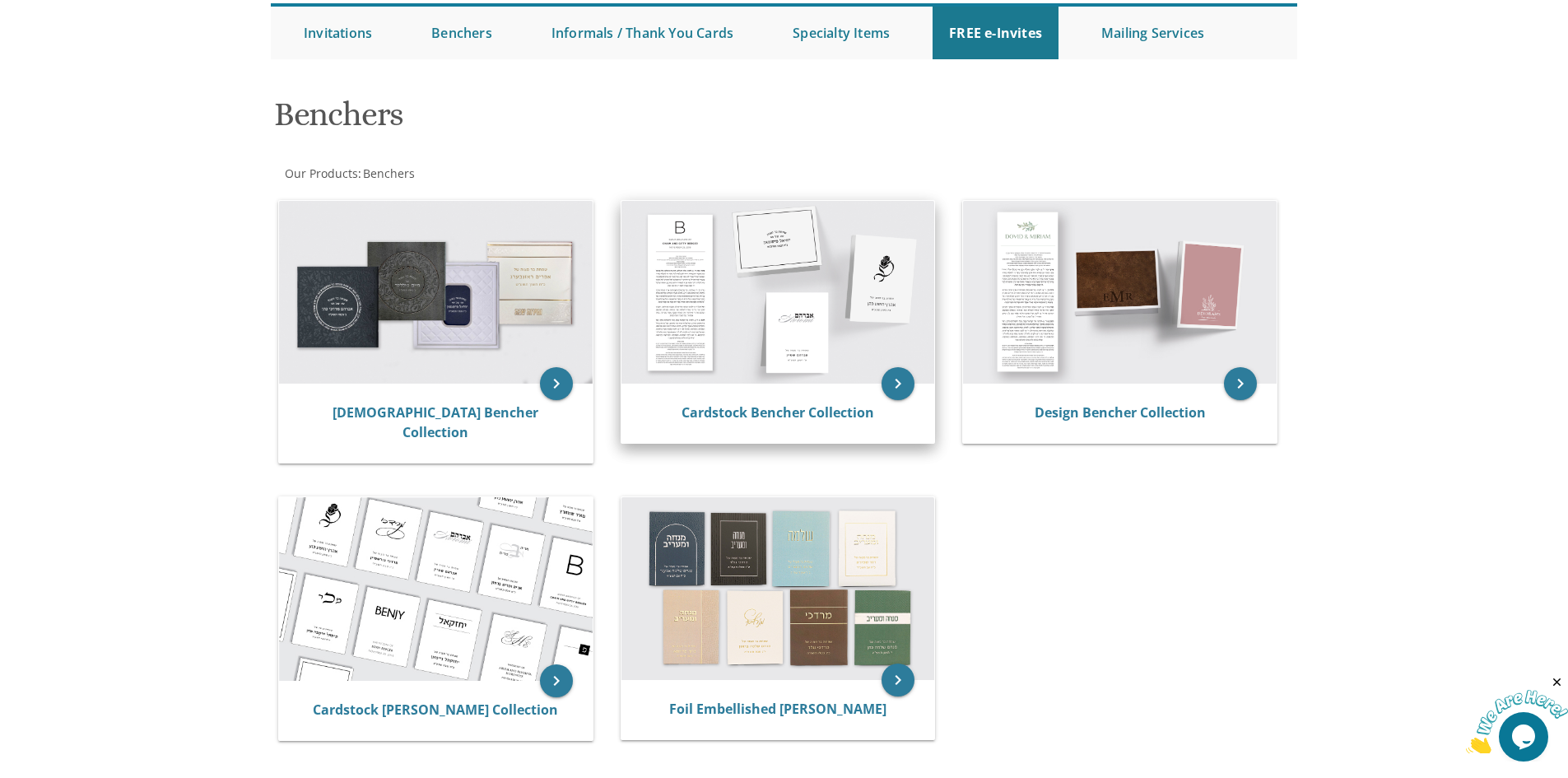
click at [780, 280] on img at bounding box center [778, 292] width 313 height 183
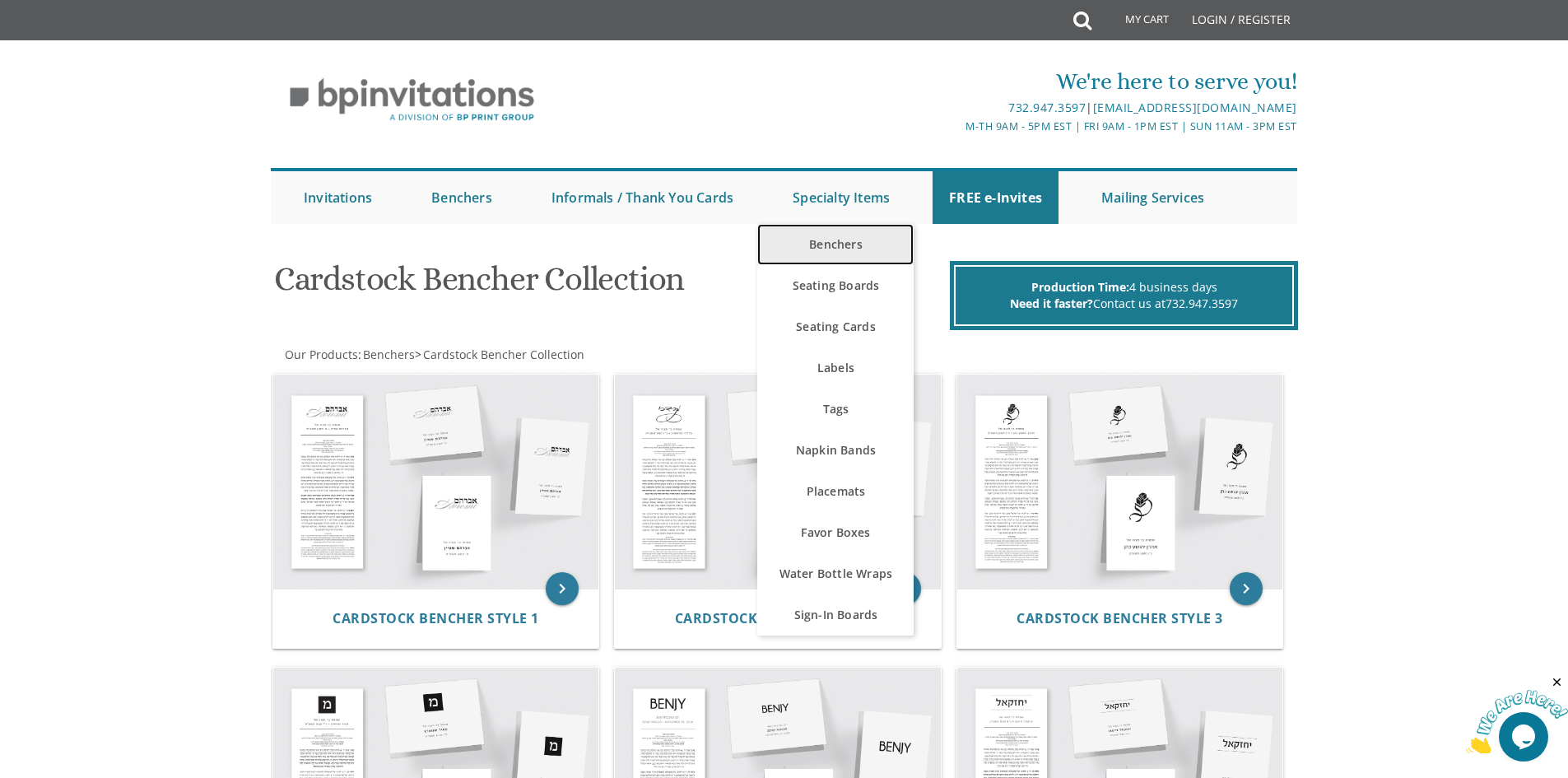
click at [841, 244] on link "Benchers" at bounding box center [835, 244] width 157 height 41
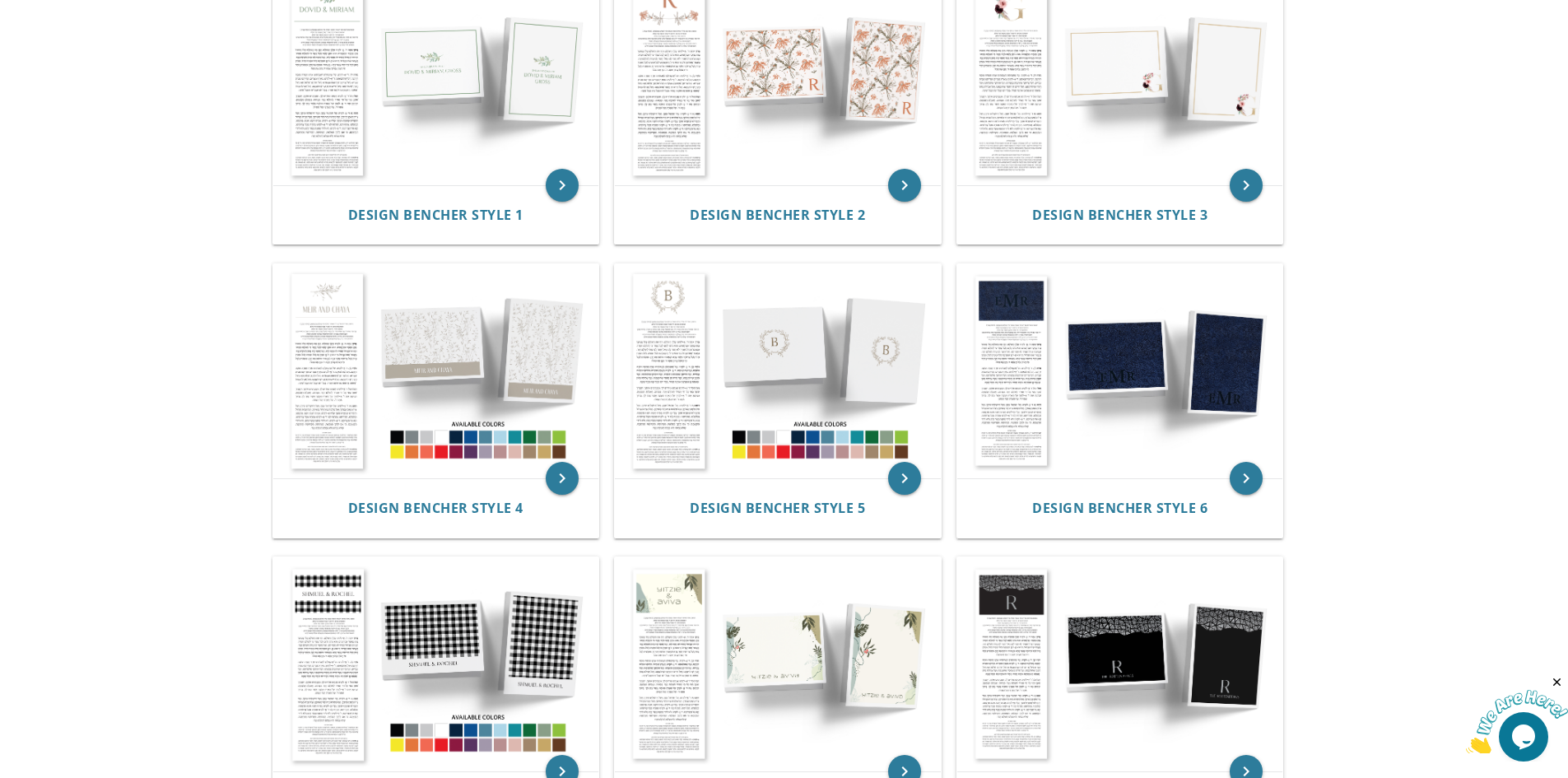
scroll to position [412, 0]
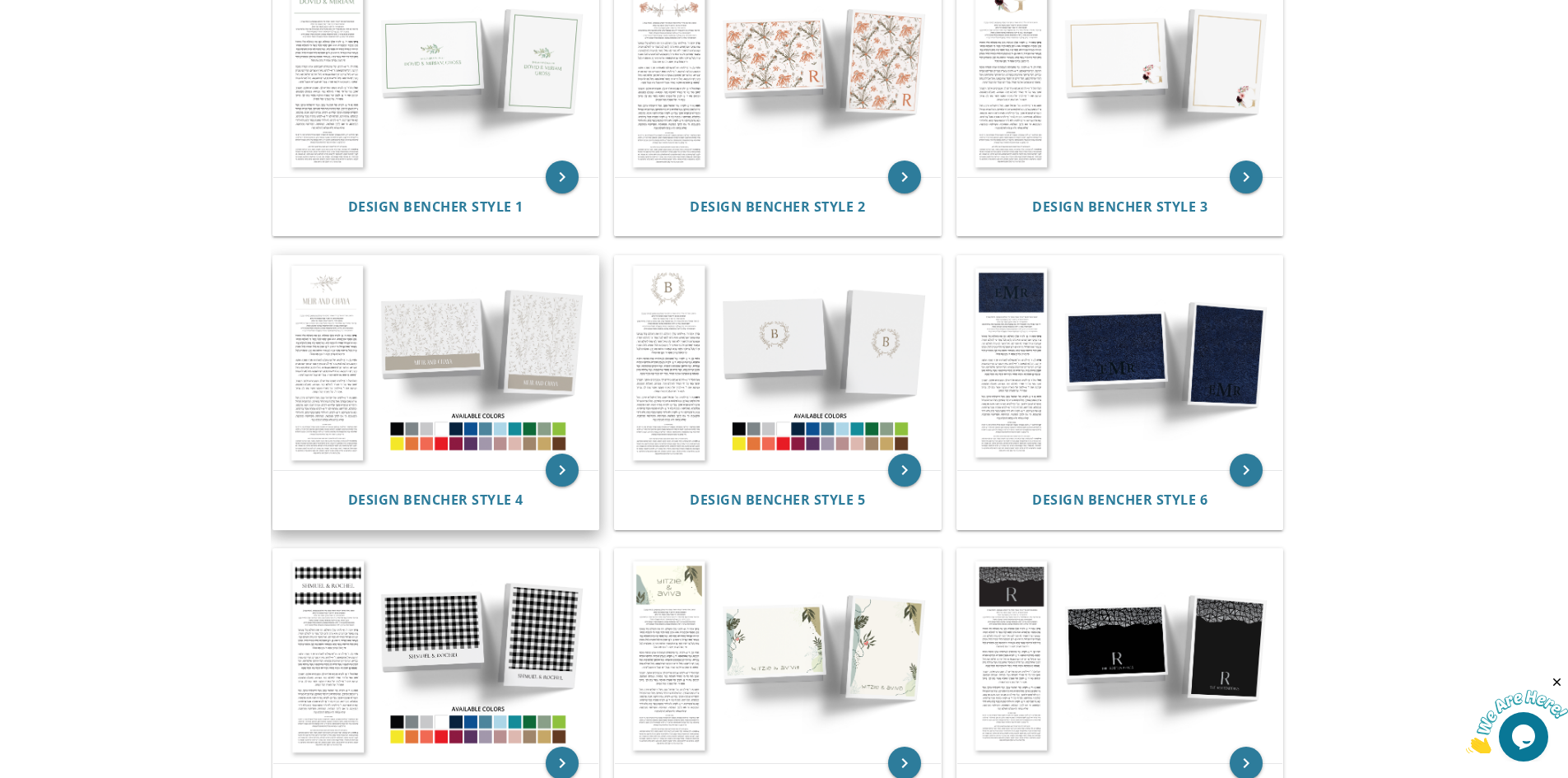
click at [295, 287] on img at bounding box center [436, 363] width 326 height 214
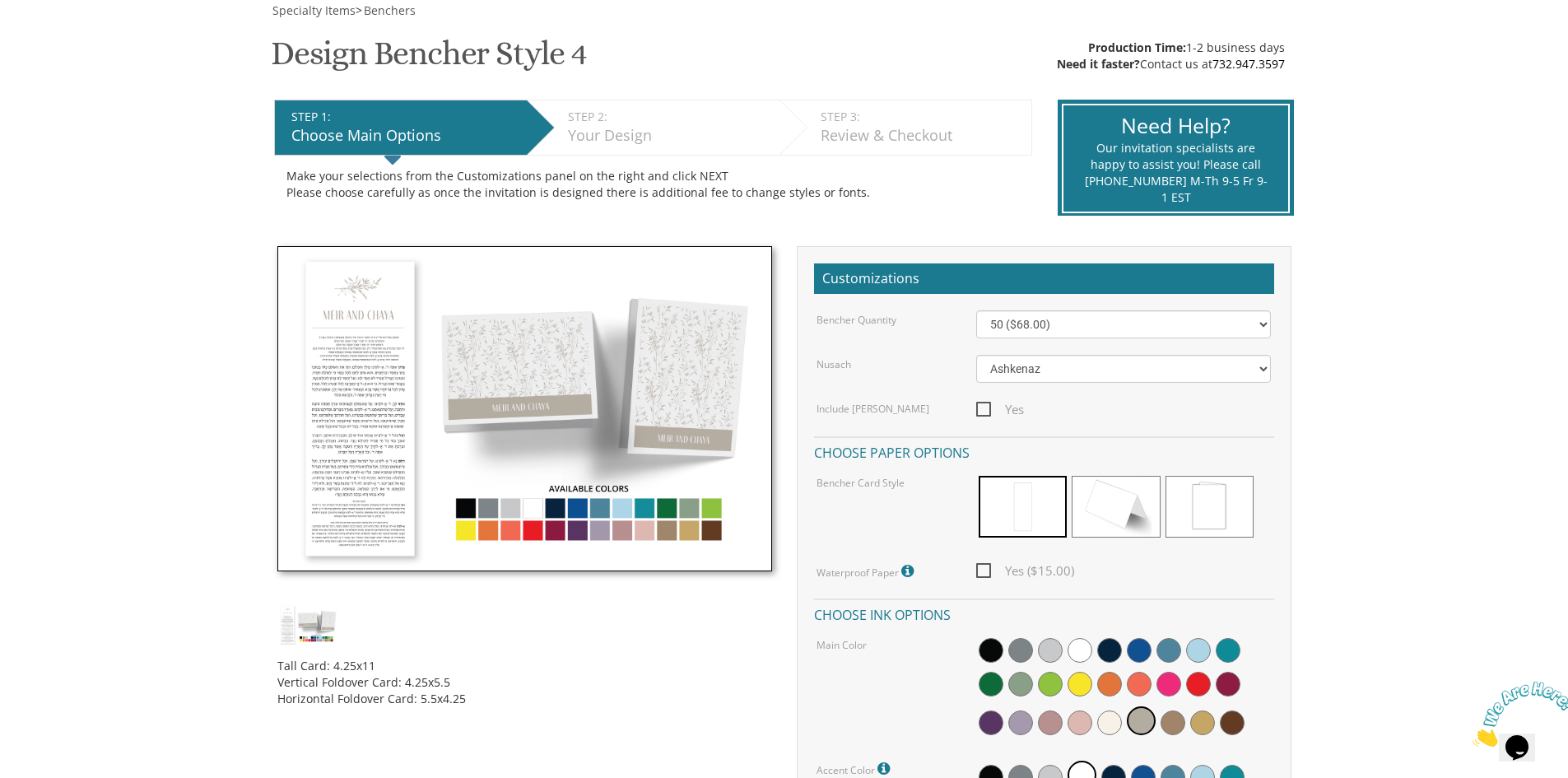
scroll to position [247, 0]
click at [392, 385] on img at bounding box center [524, 408] width 495 height 326
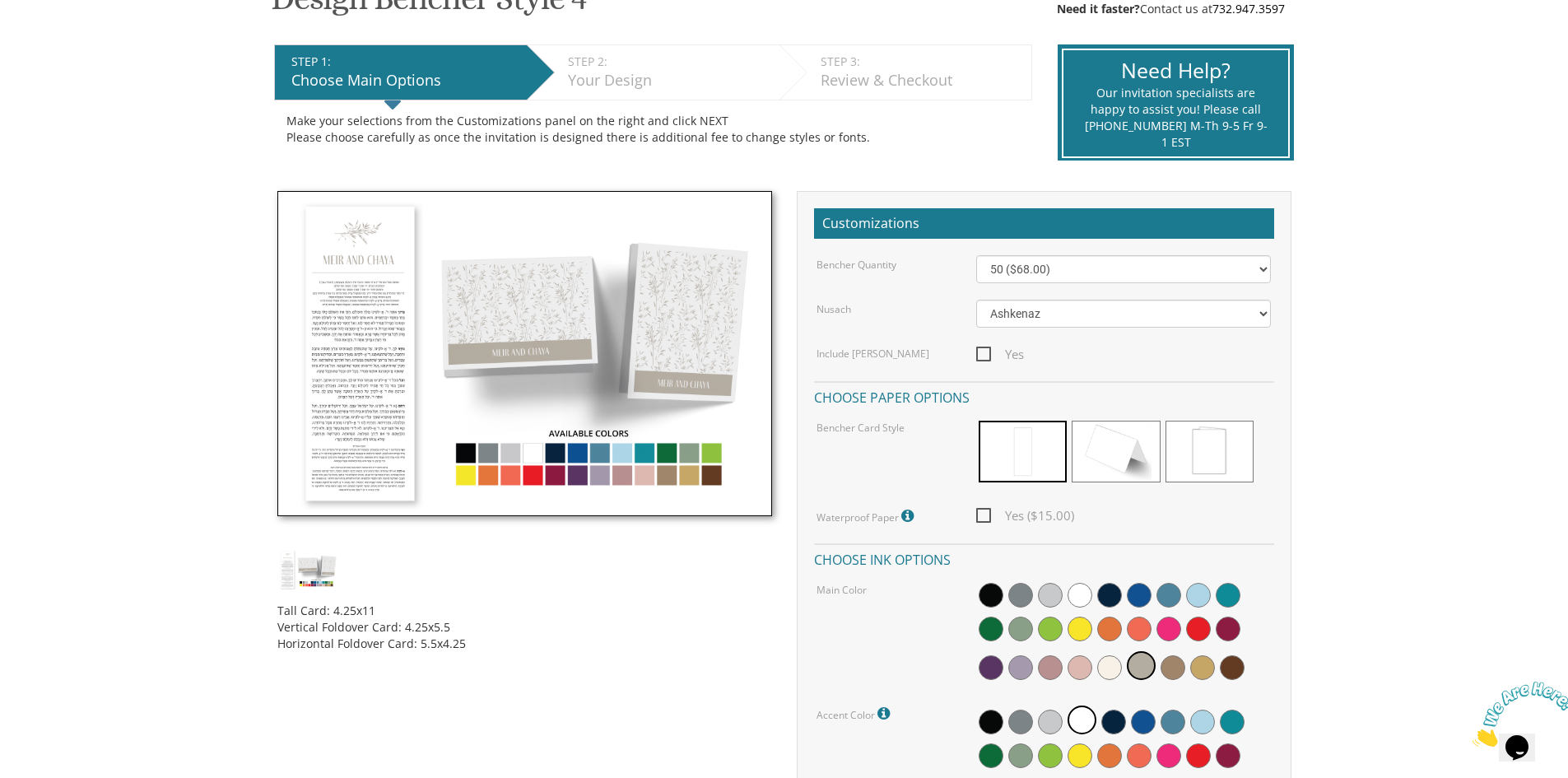
scroll to position [329, 0]
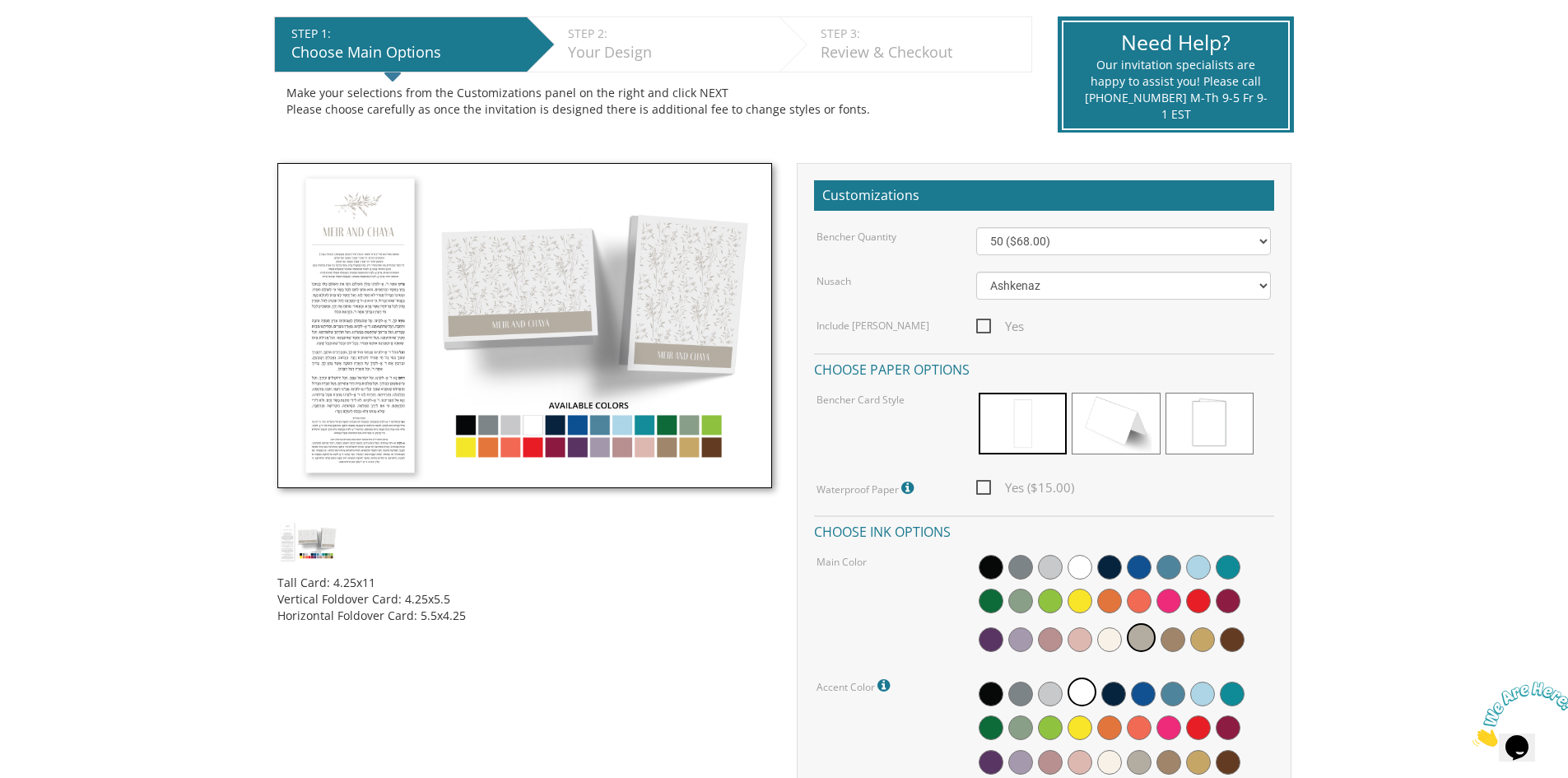
click at [684, 422] on img at bounding box center [524, 326] width 495 height 326
click at [1047, 560] on span at bounding box center [1051, 568] width 25 height 25
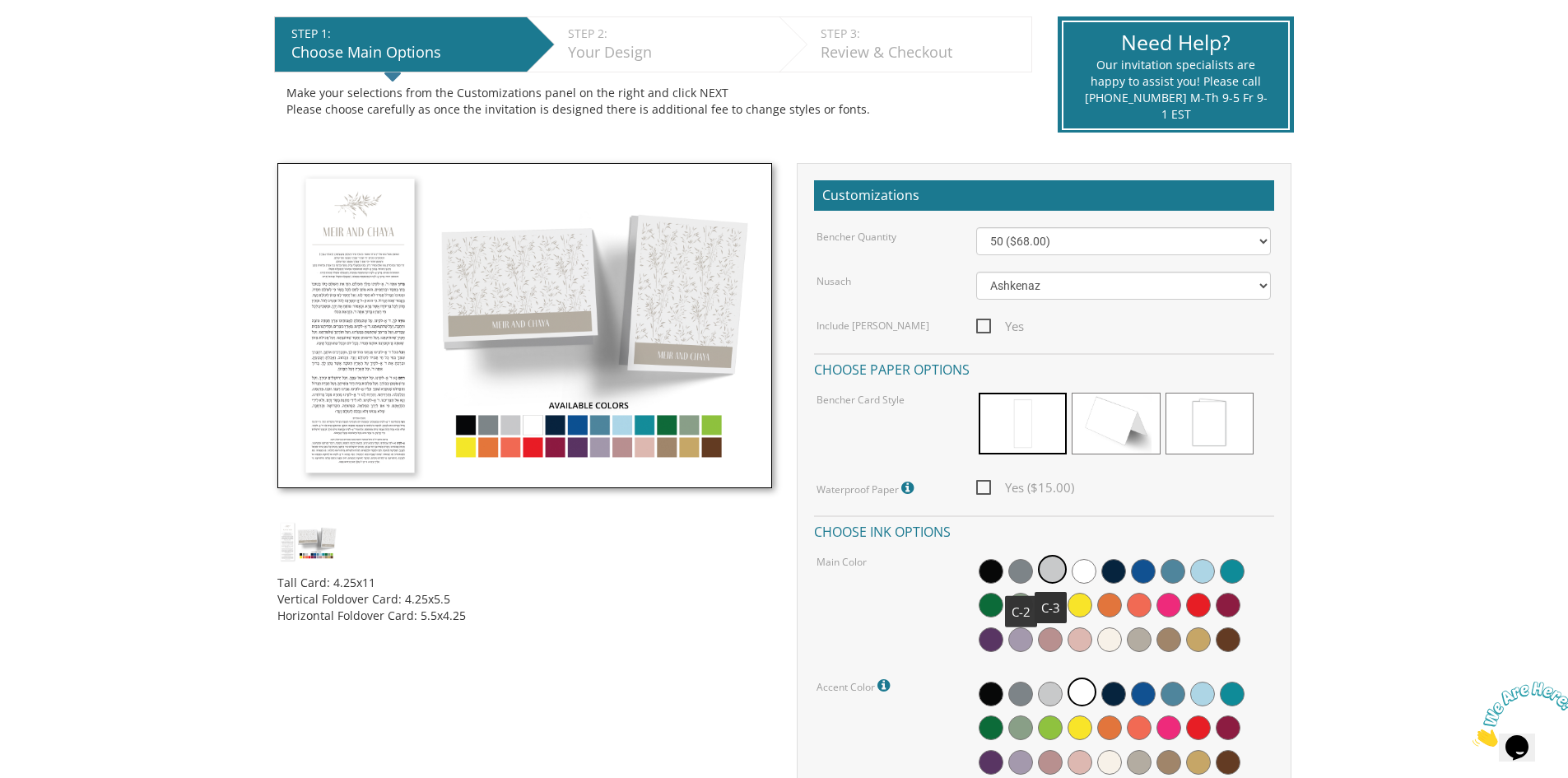
click at [1020, 569] on span at bounding box center [1021, 572] width 25 height 25
click at [1061, 236] on select "50 ($68.00) 60 ($74.80) 70 ($81.60) 80 ($88.40) 90 ($95.20) 100 ($102.00) 125 (…" at bounding box center [1123, 241] width 294 height 28
select select "200"
click at [976, 227] on select "50 ($68.00) 60 ($74.80) 70 ($81.60) 80 ($88.40) 90 ($95.20) 100 ($102.00) 125 (…" at bounding box center [1123, 241] width 294 height 28
click at [980, 324] on span "Yes" at bounding box center [1000, 326] width 47 height 21
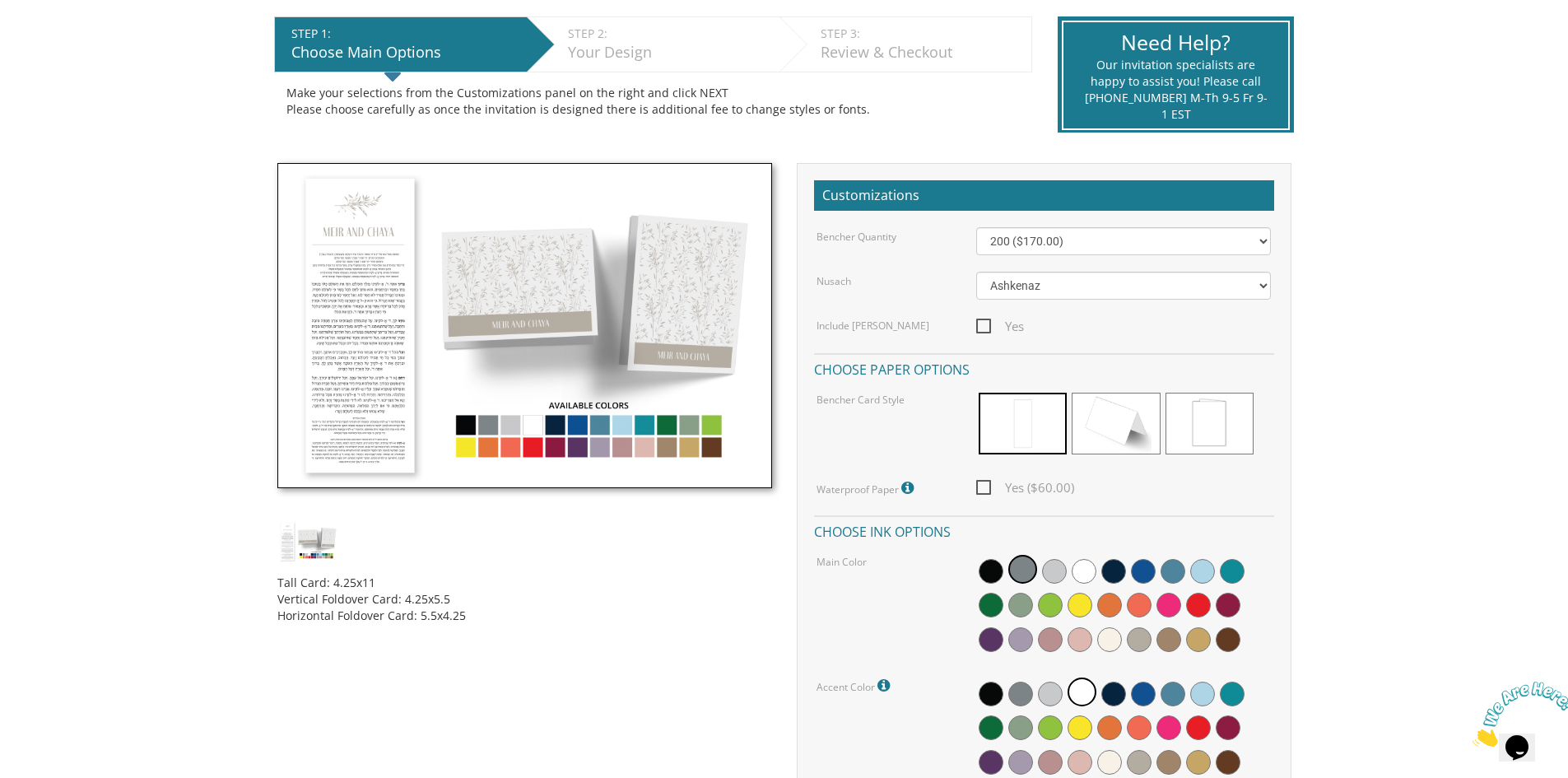
click at [980, 324] on input "Yes" at bounding box center [982, 325] width 11 height 11
checkbox input "true"
click at [1018, 418] on span at bounding box center [1023, 423] width 88 height 62
click at [984, 483] on span "Yes ($60.00)" at bounding box center [1025, 487] width 98 height 21
click at [984, 483] on input "Yes ($60.00)" at bounding box center [982, 486] width 11 height 11
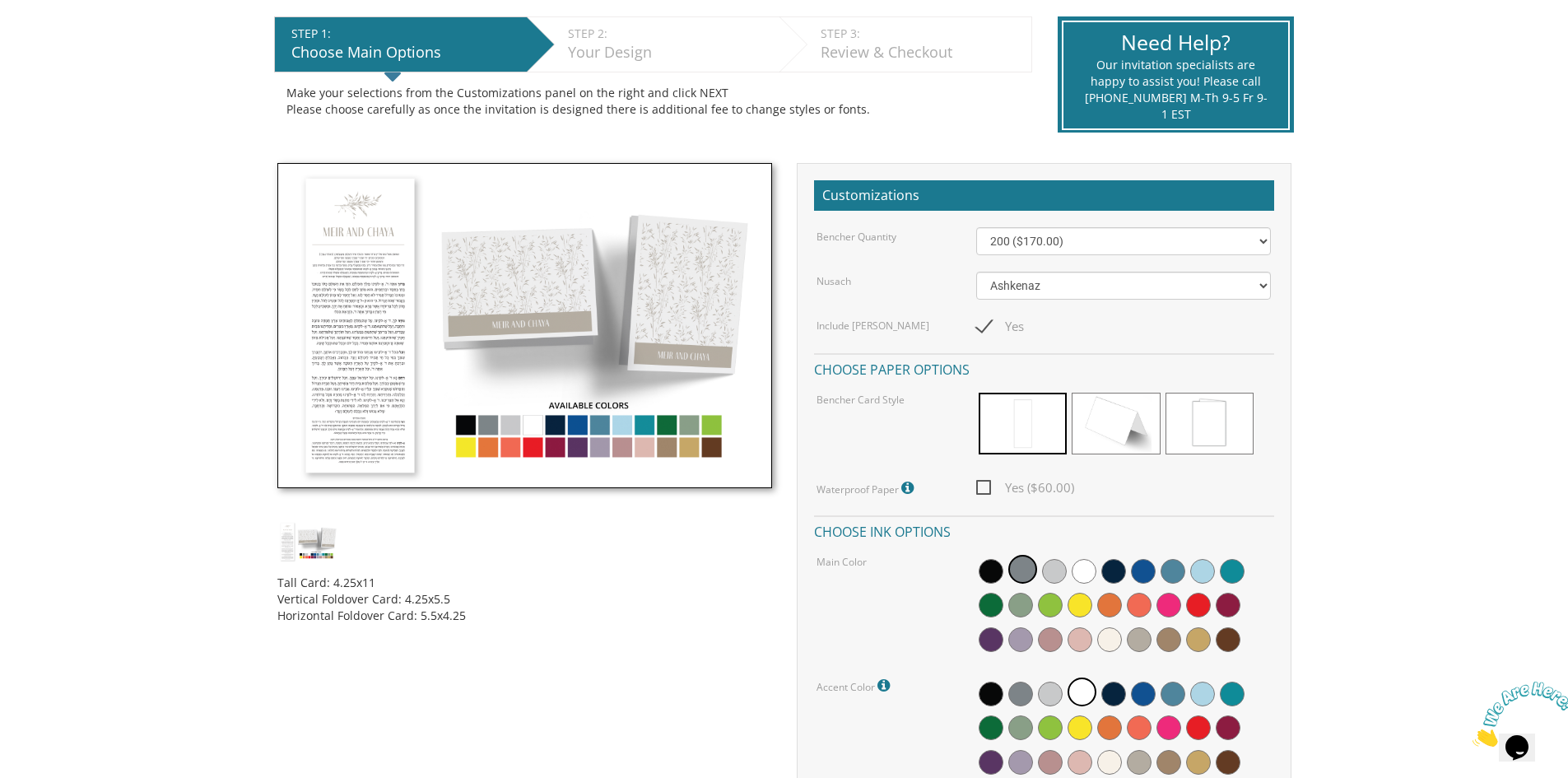
checkbox input "true"
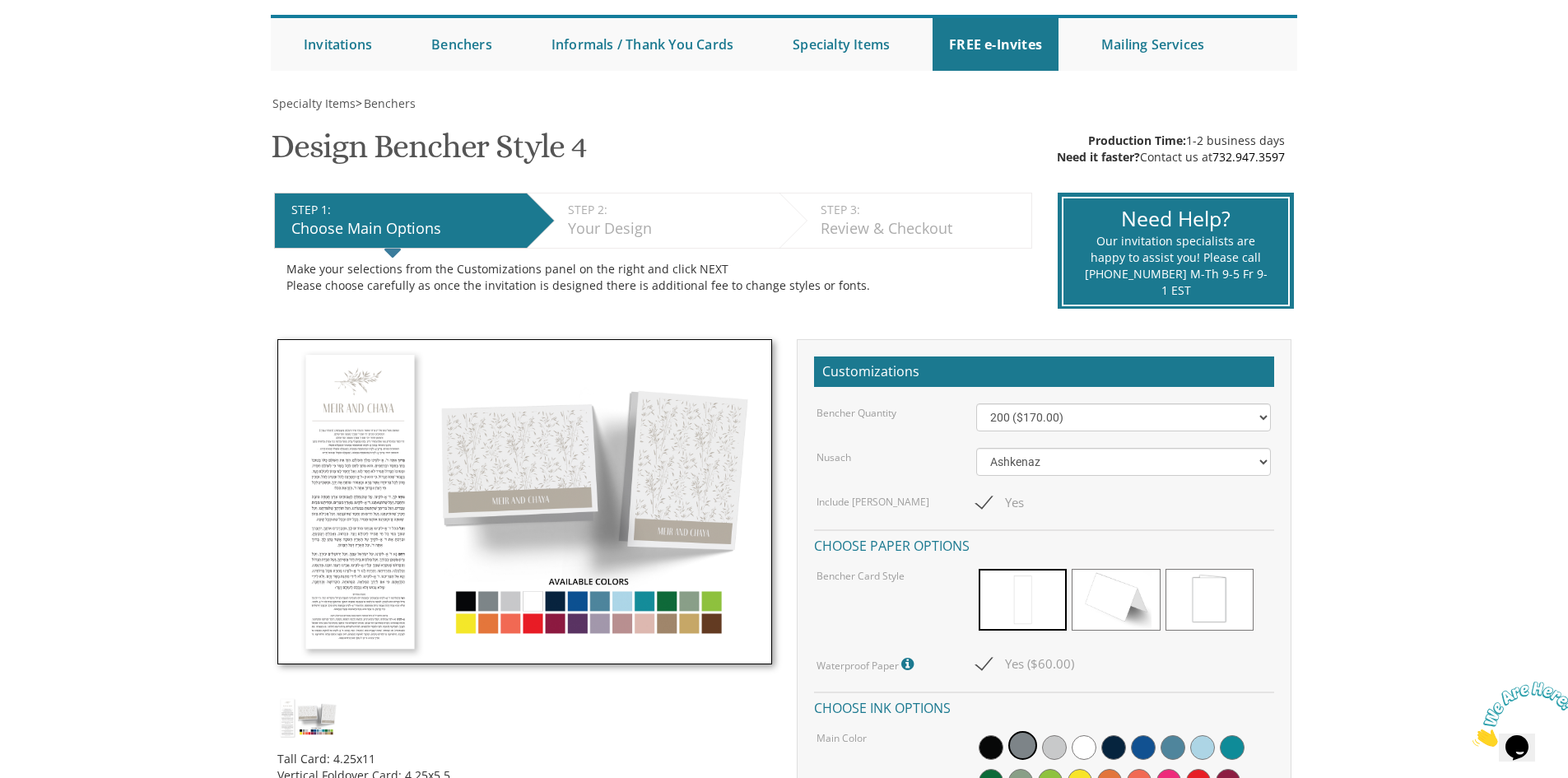
scroll to position [82, 0]
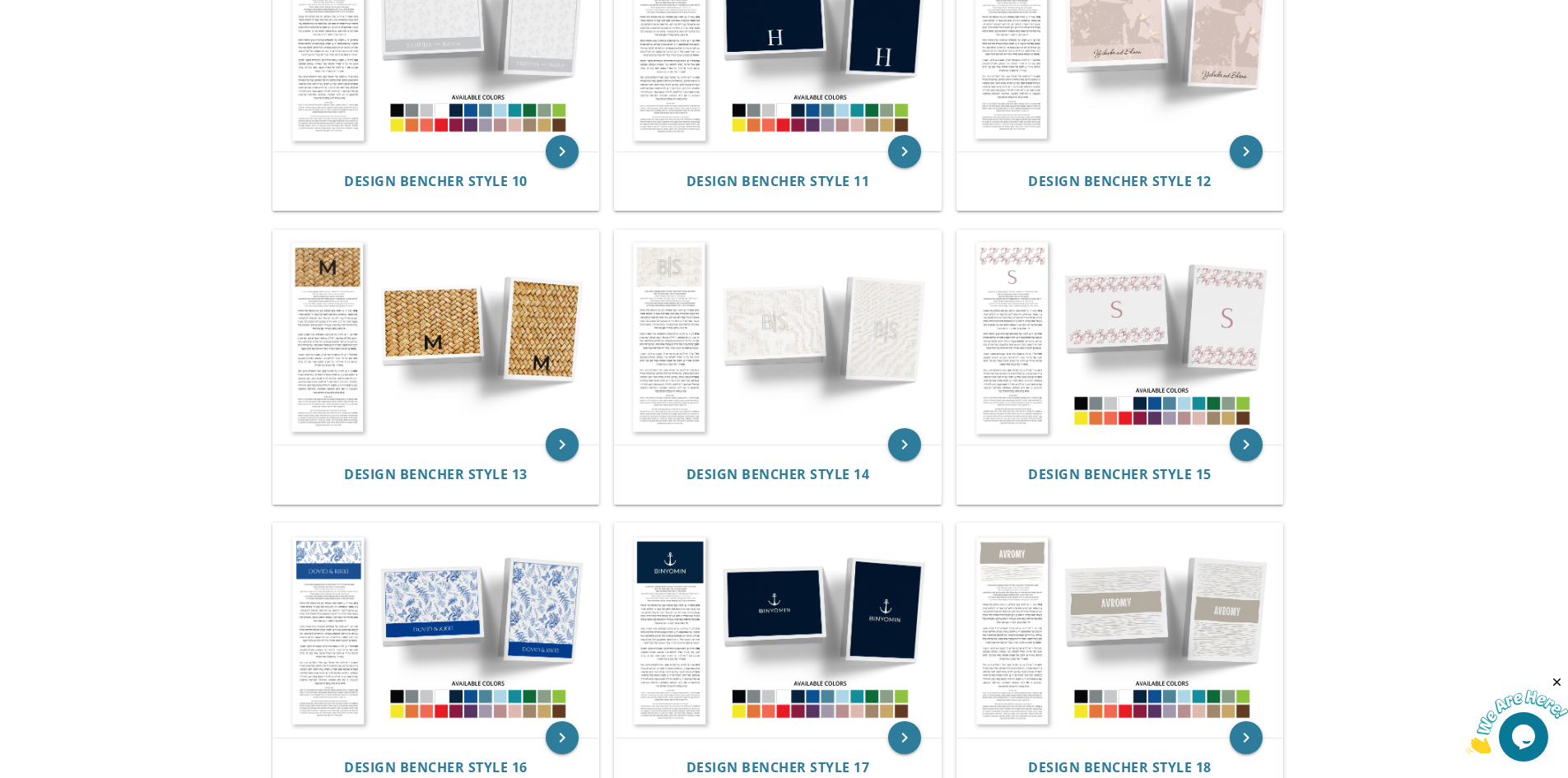
scroll to position [1235, 0]
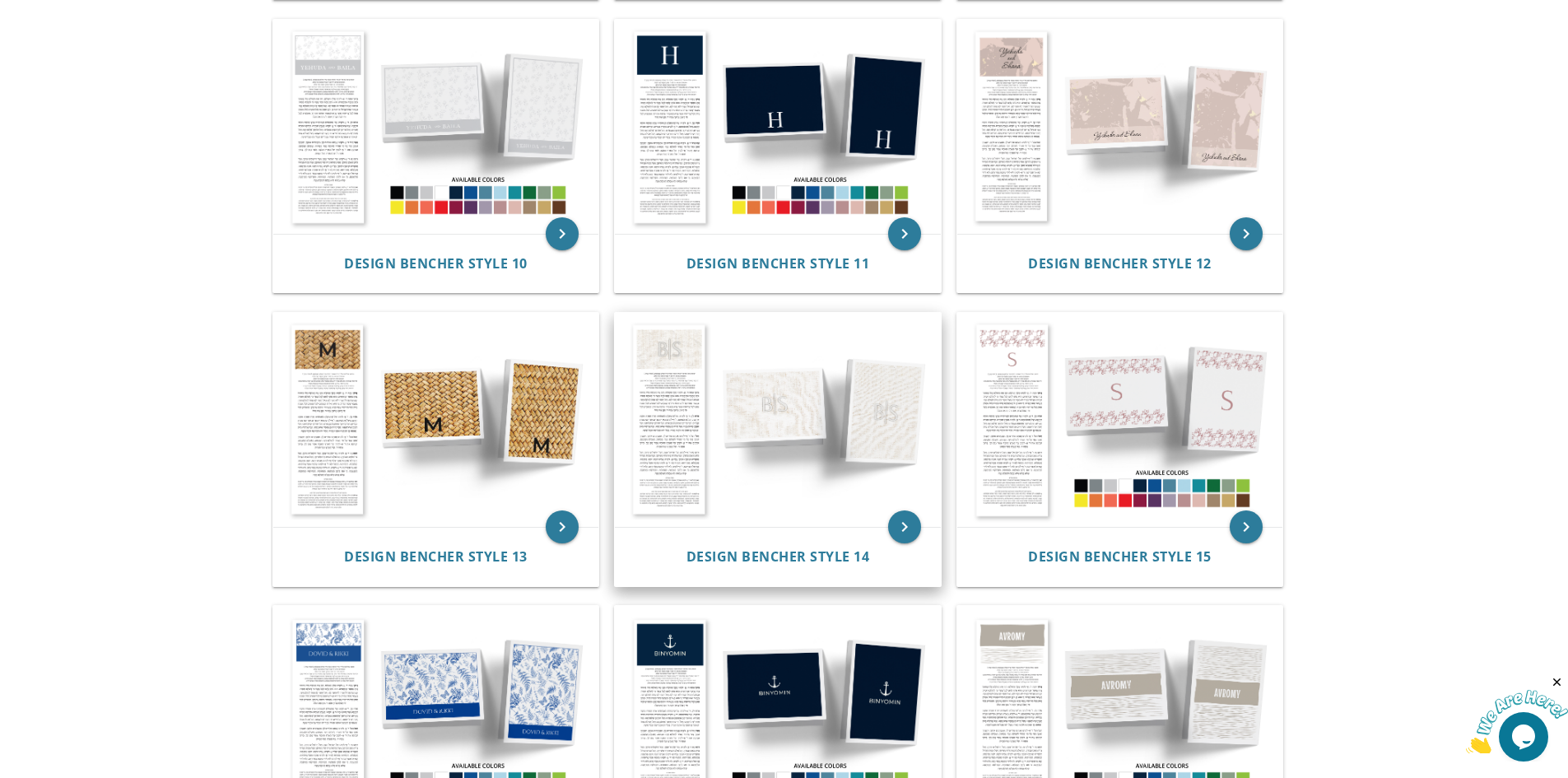
click at [658, 360] on img at bounding box center [778, 420] width 326 height 214
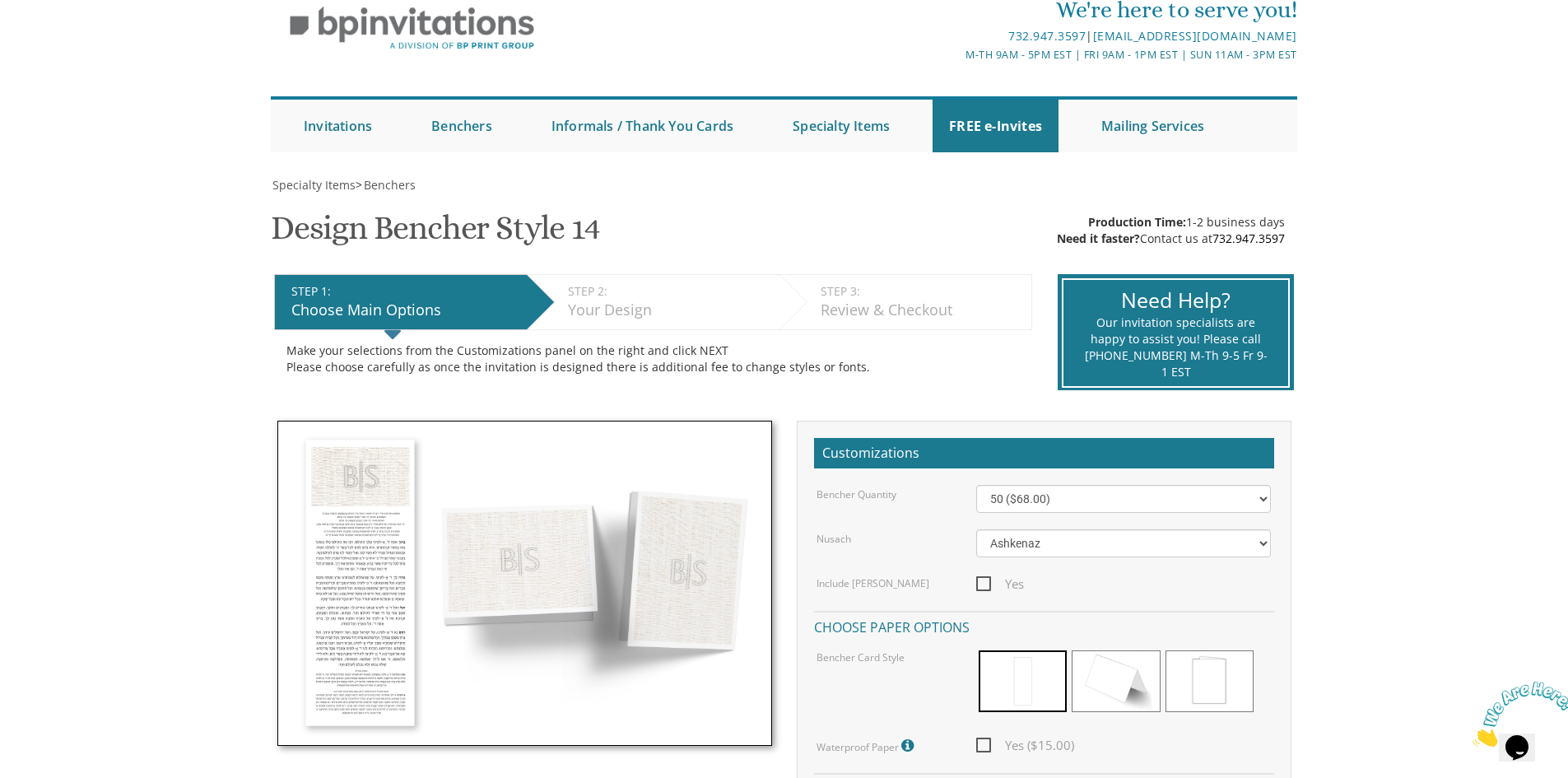
scroll to position [165, 0]
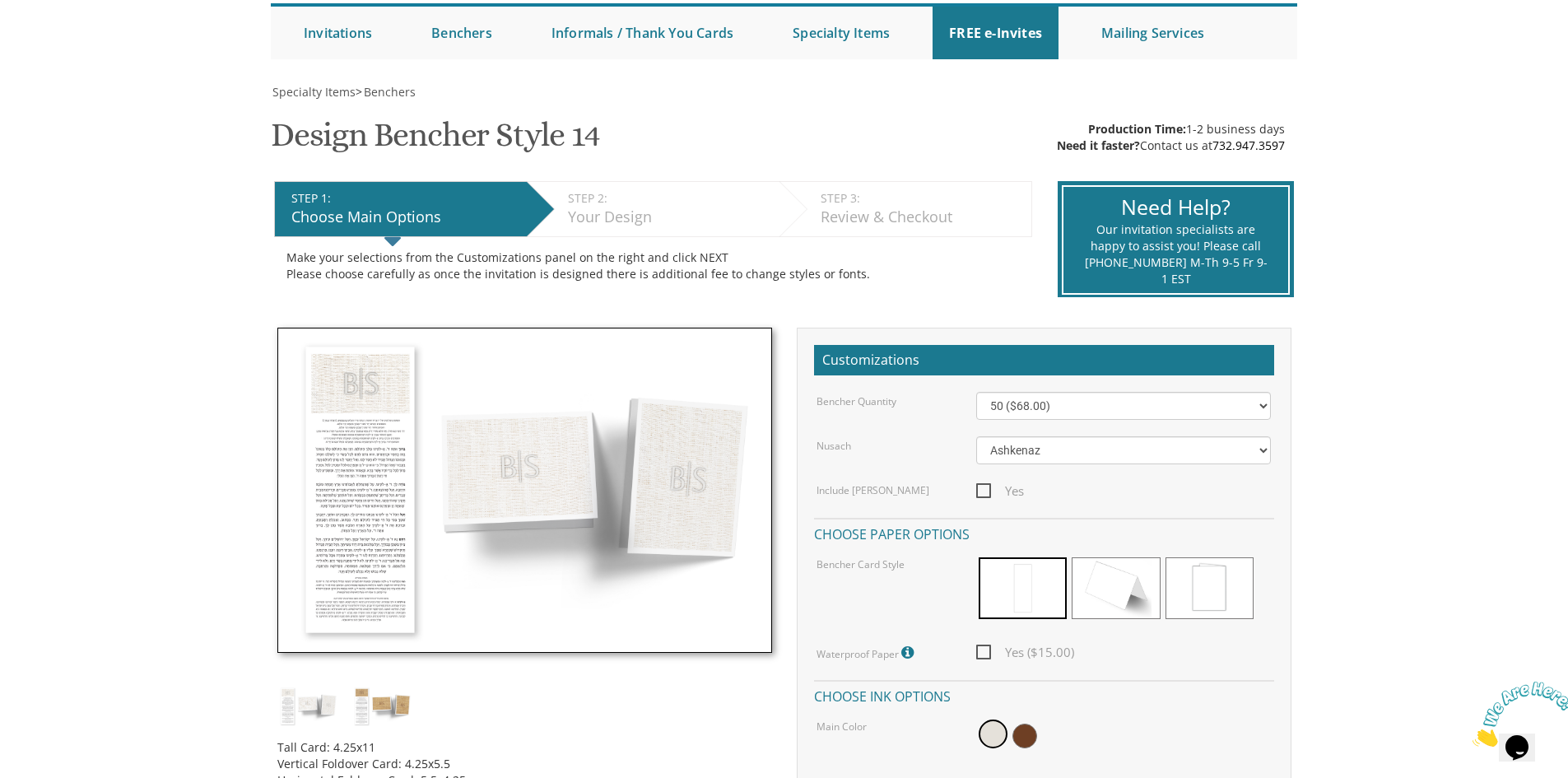
click at [520, 460] on img at bounding box center [524, 491] width 495 height 326
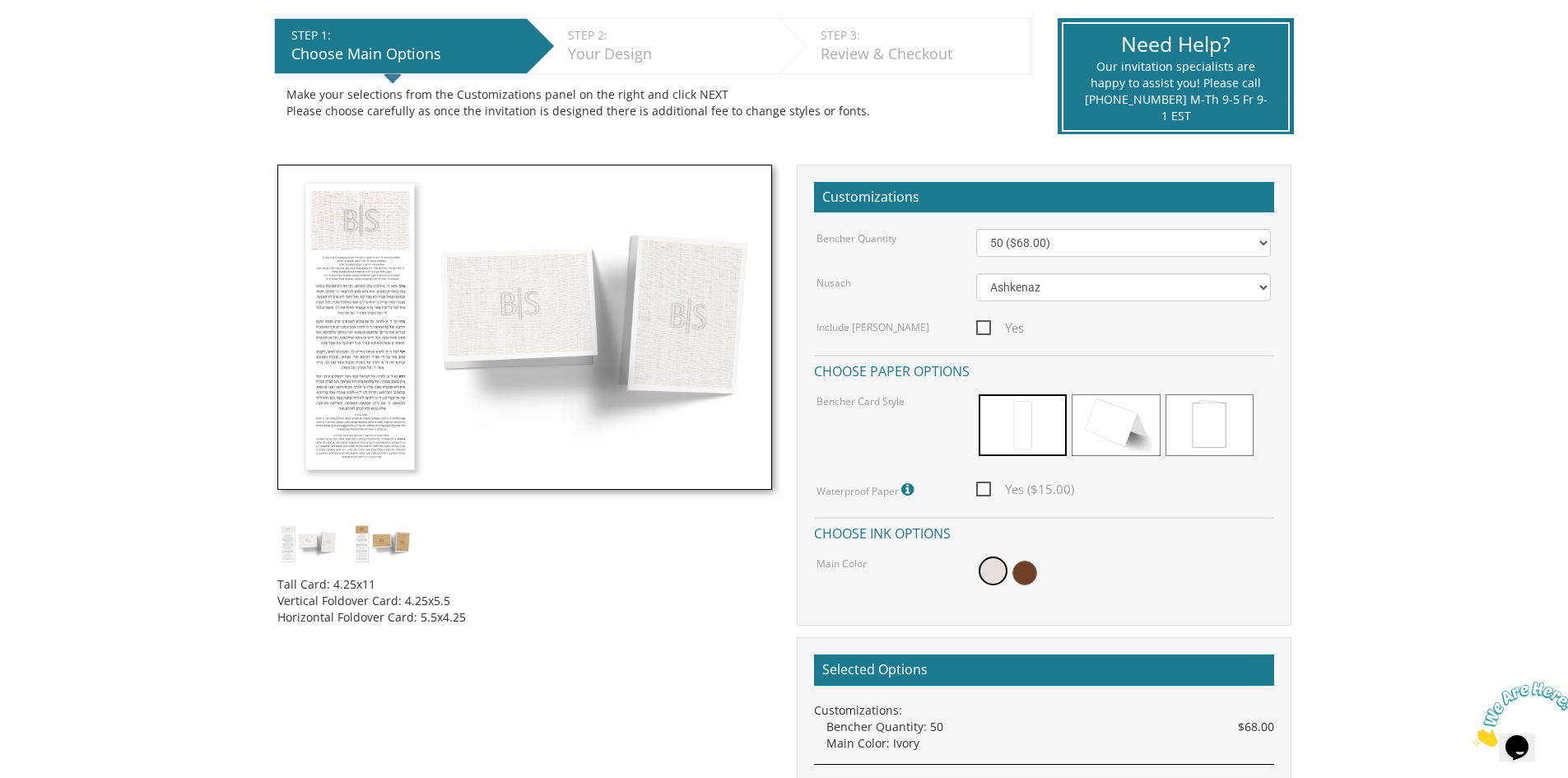
scroll to position [329, 0]
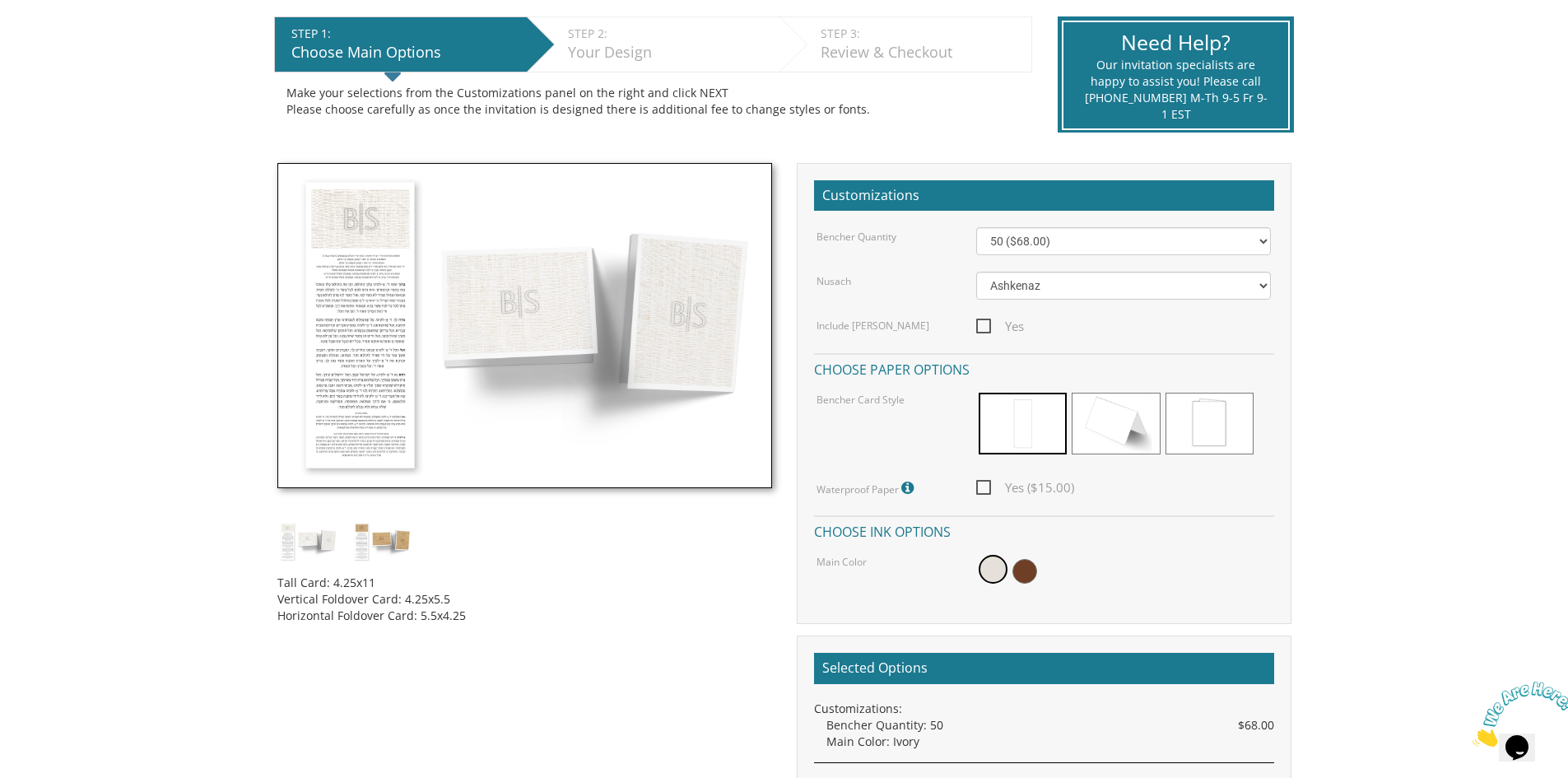
click at [320, 534] on img at bounding box center [308, 541] width 62 height 40
click at [370, 535] on img at bounding box center [382, 541] width 62 height 40
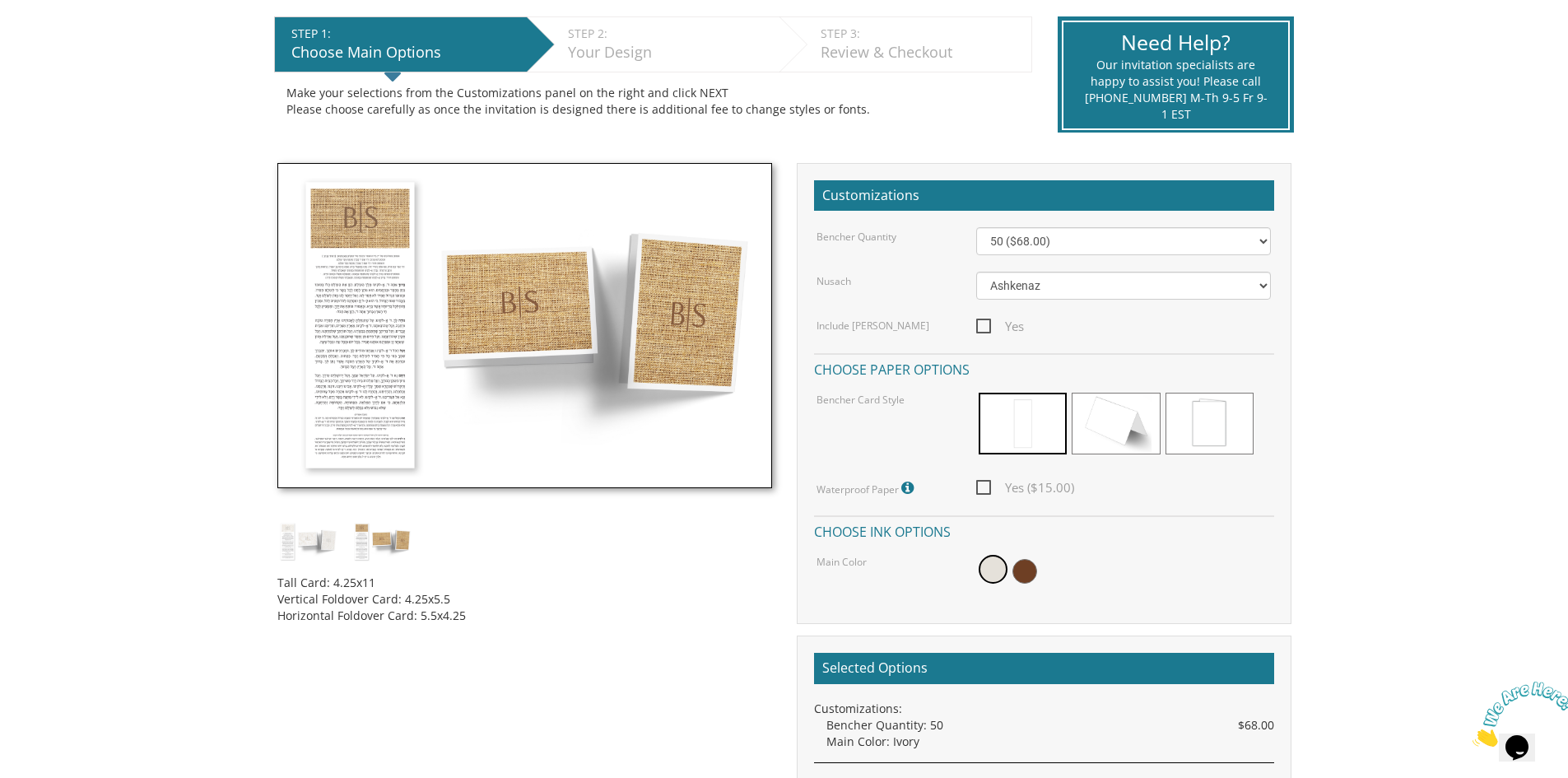
click at [308, 539] on img at bounding box center [308, 541] width 62 height 40
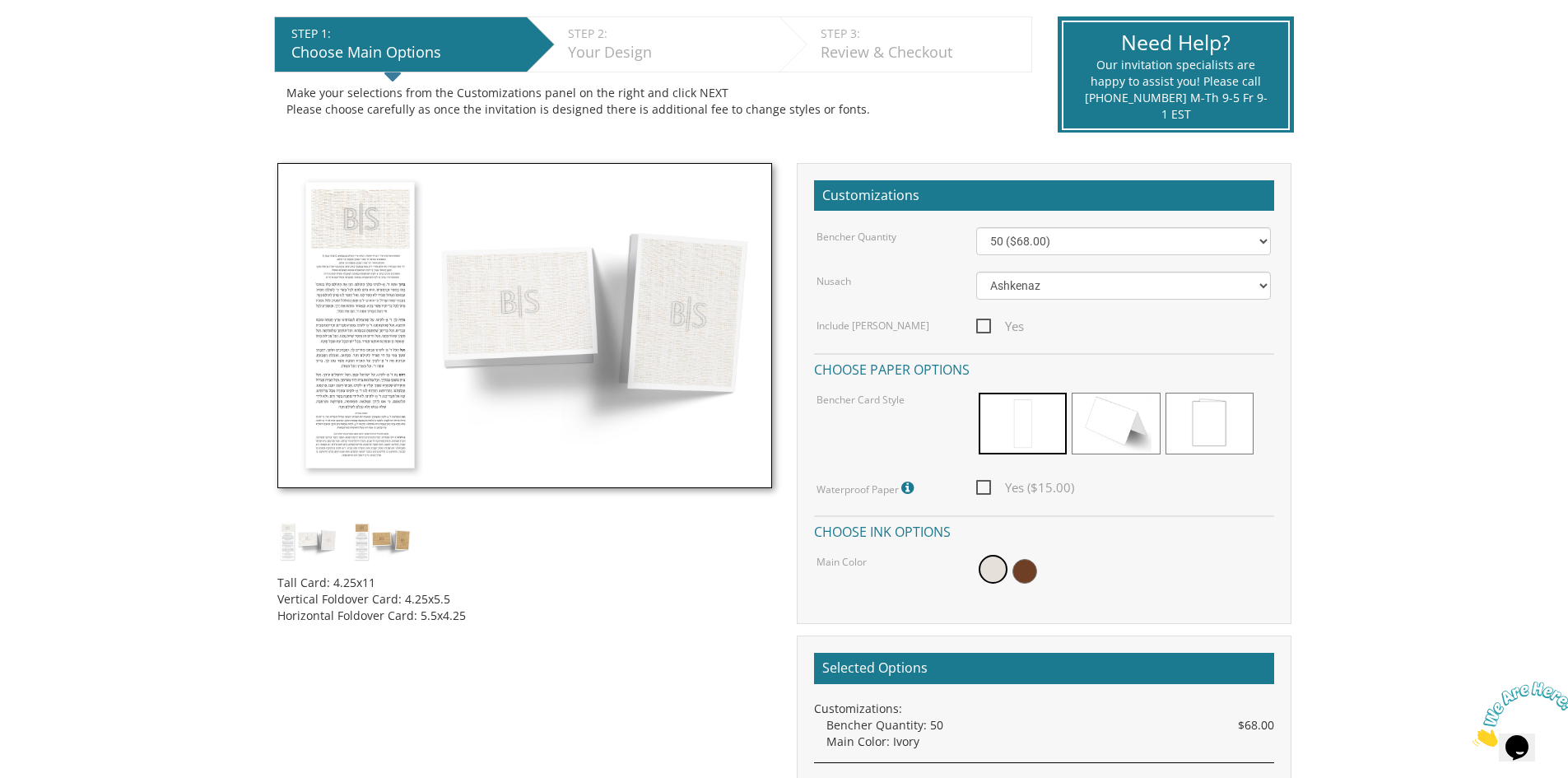
click at [513, 286] on img at bounding box center [524, 326] width 495 height 326
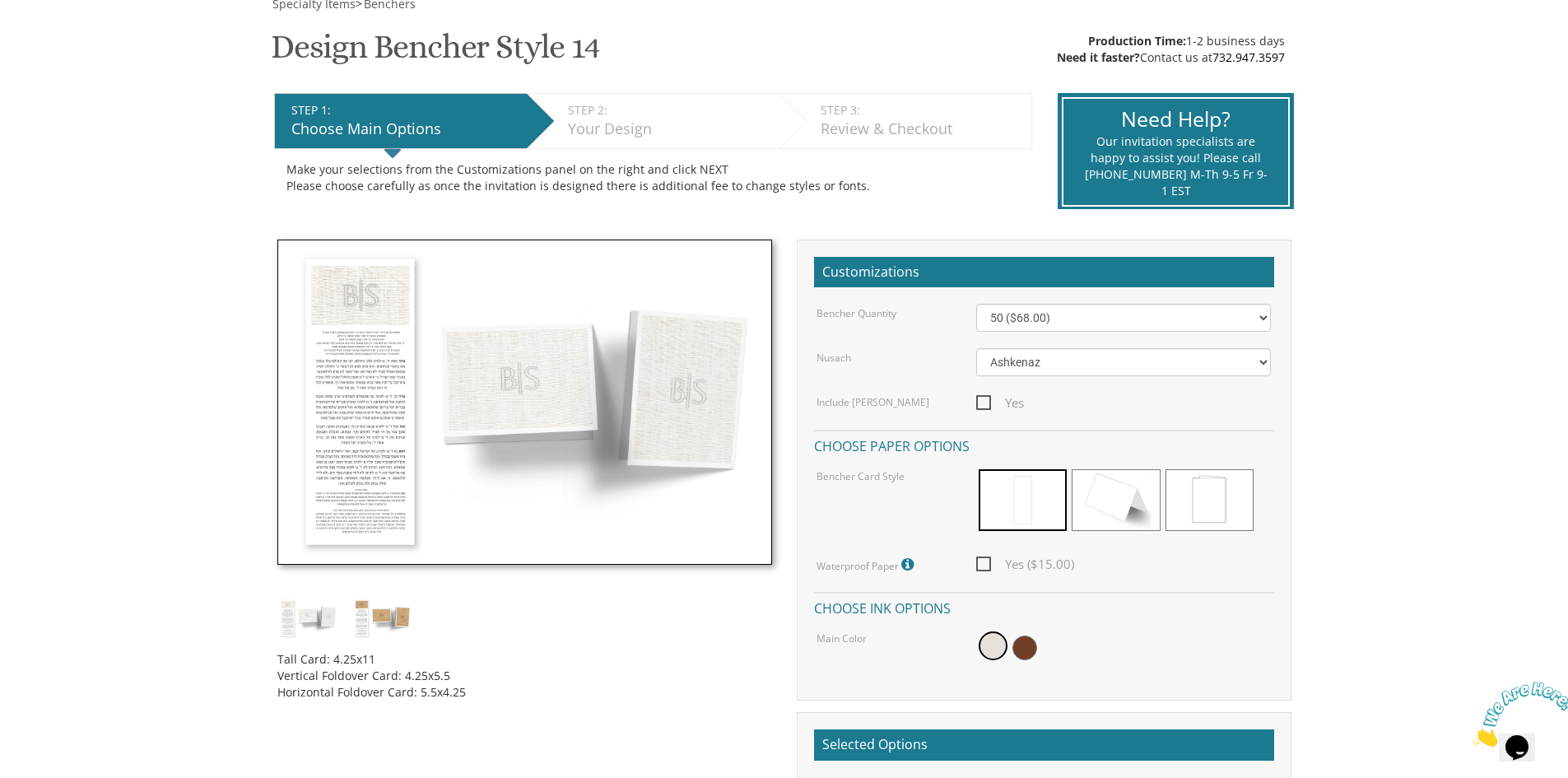
scroll to position [165, 0]
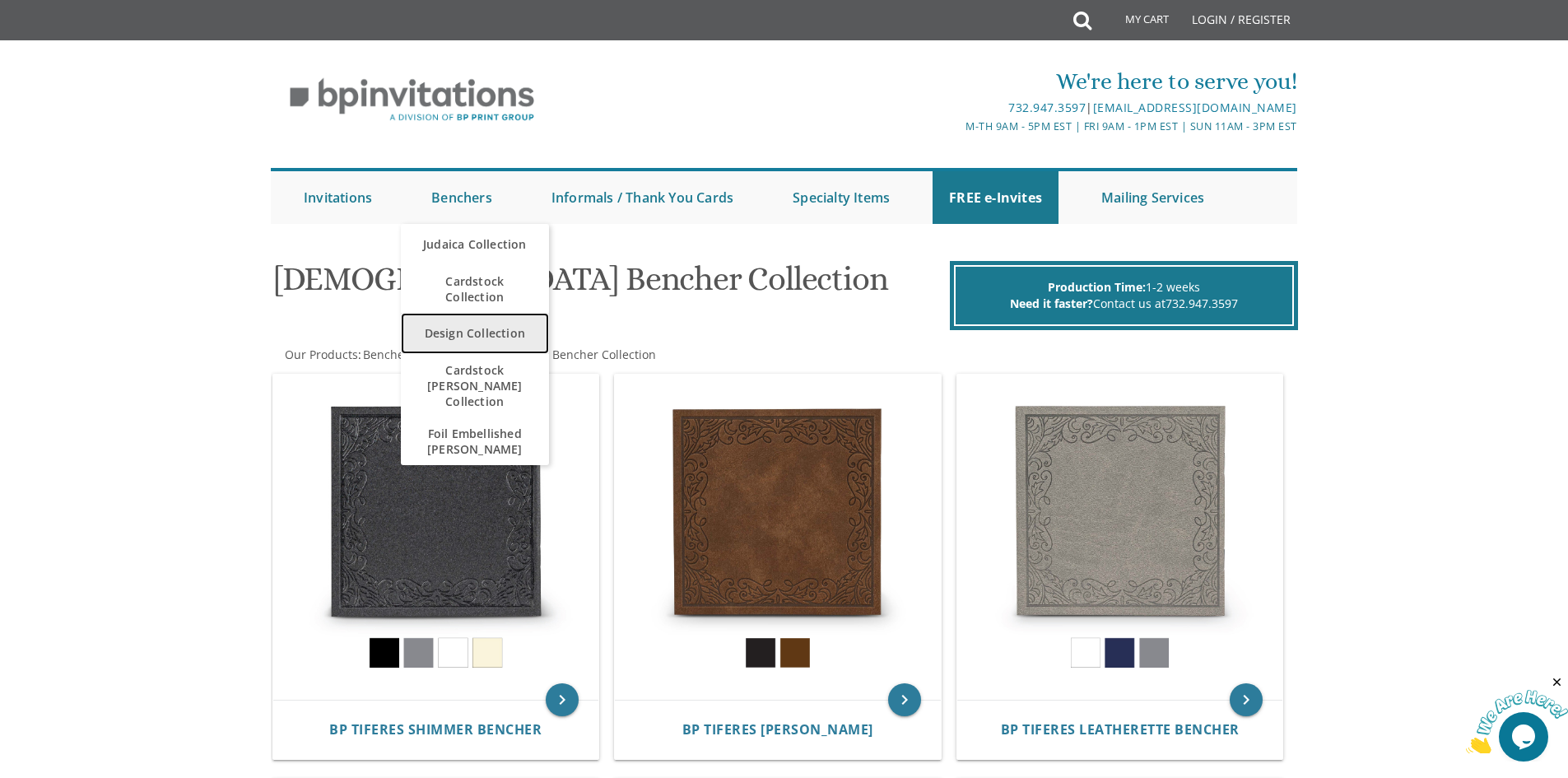
click at [470, 327] on link "Design Collection" at bounding box center [475, 334] width 149 height 41
